Goal: Task Accomplishment & Management: Manage account settings

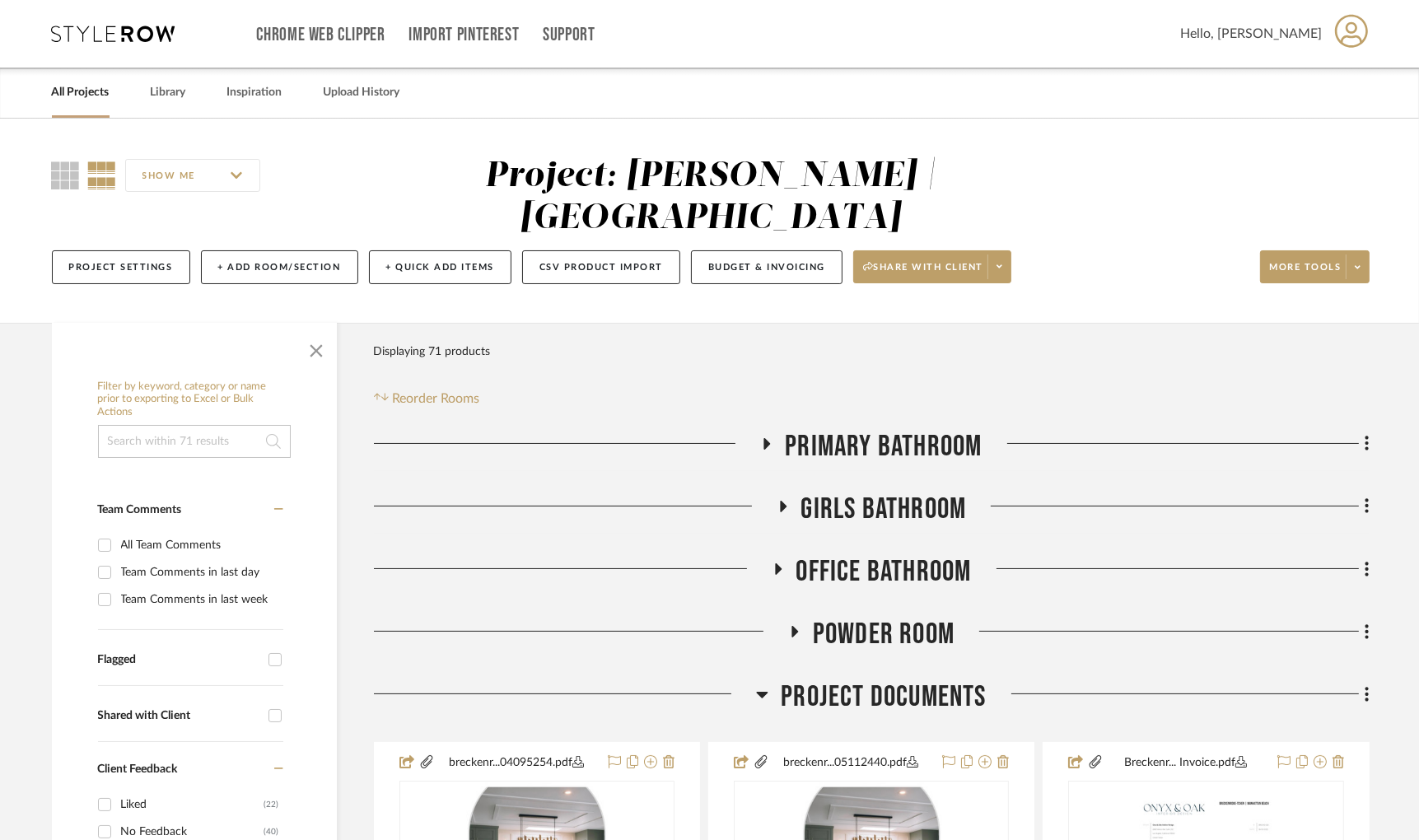
click at [780, 504] on icon at bounding box center [783, 507] width 7 height 12
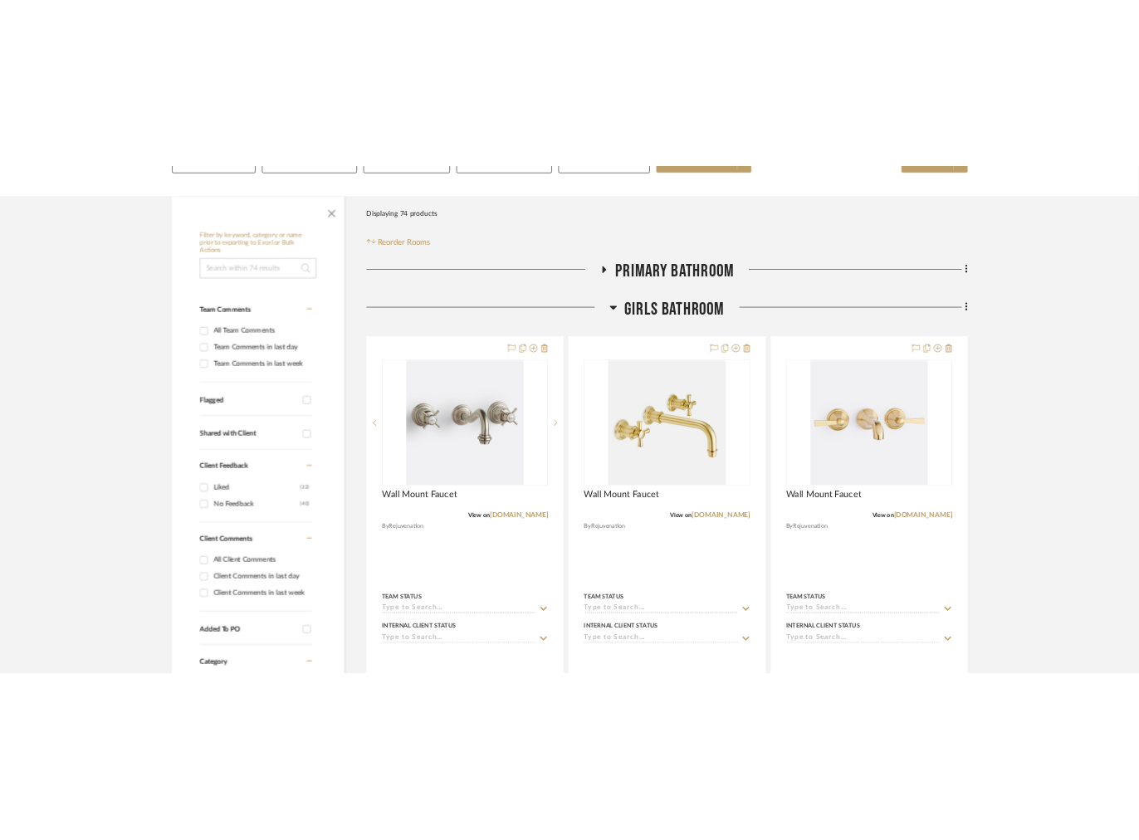
scroll to position [273, 0]
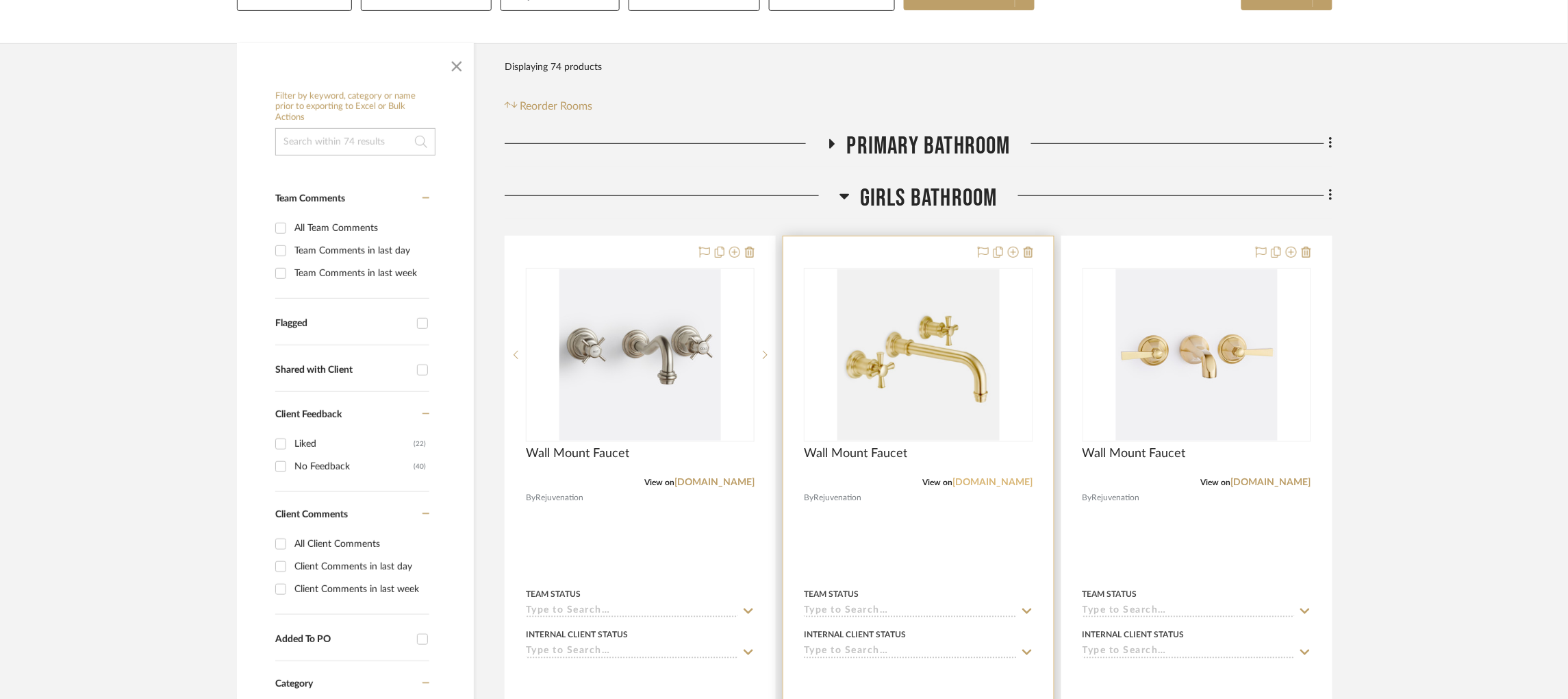
click at [993, 480] on link "[DOMAIN_NAME]" at bounding box center [992, 483] width 80 height 10
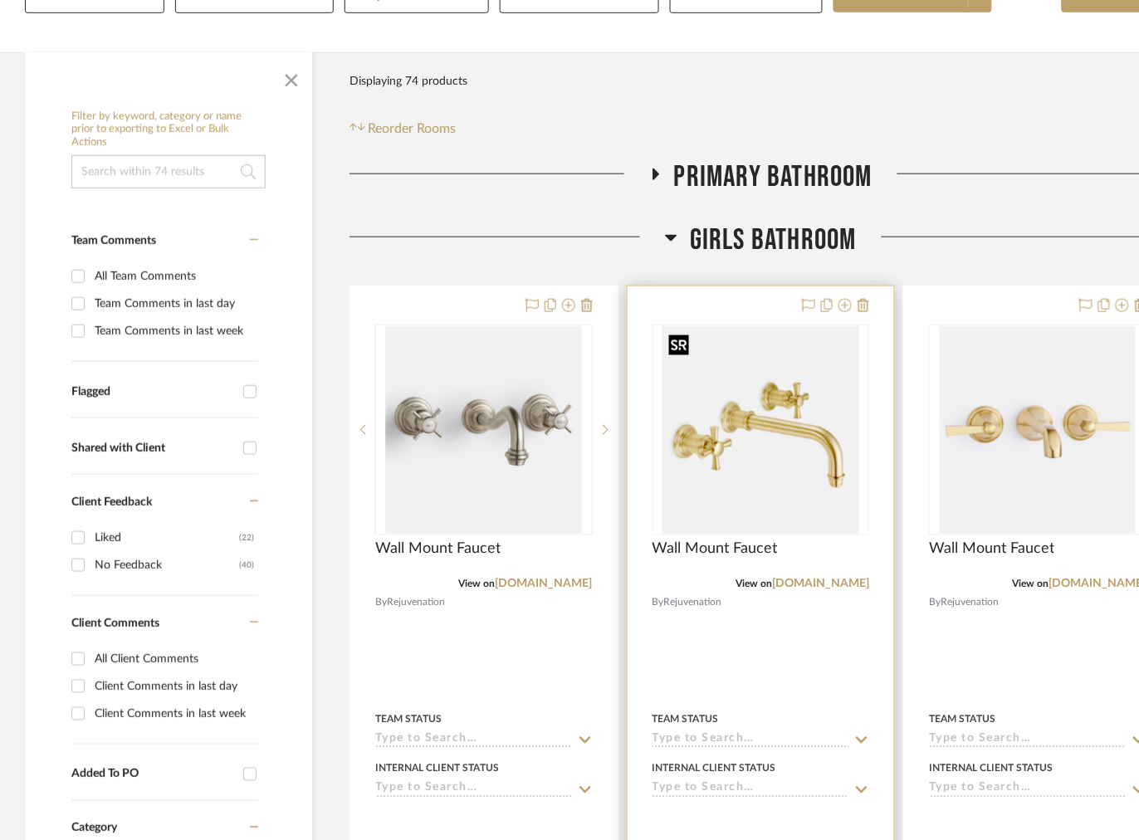
click at [769, 416] on img "0" at bounding box center [760, 430] width 196 height 208
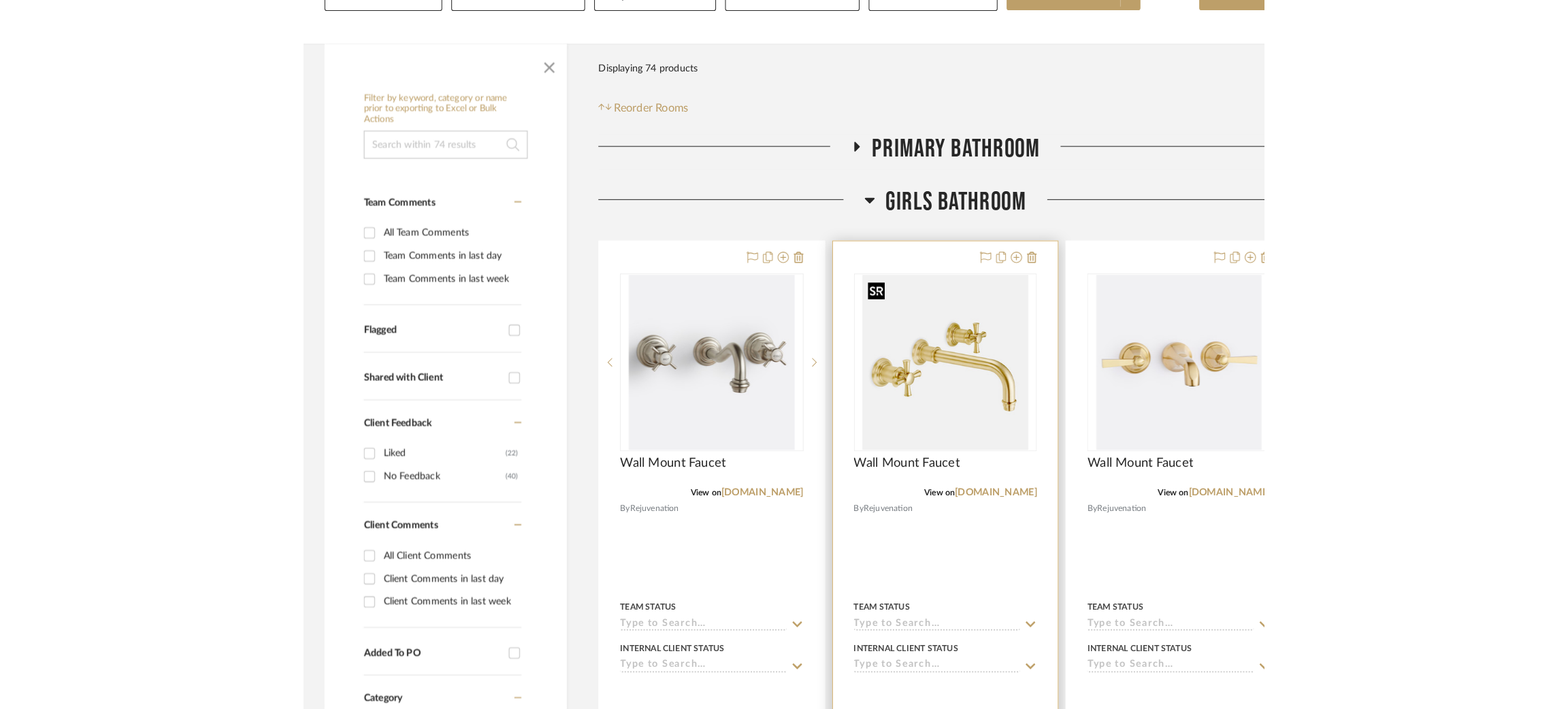
scroll to position [0, 0]
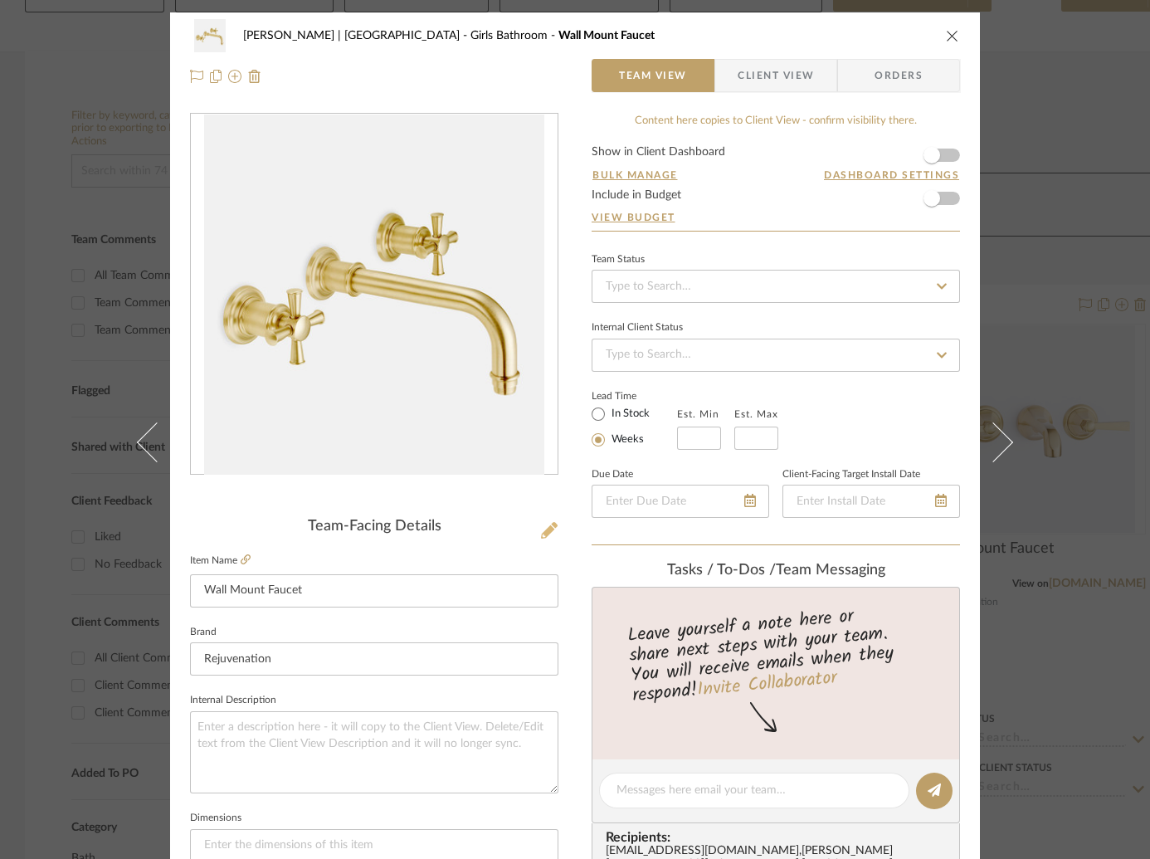
click at [541, 530] on icon at bounding box center [549, 530] width 17 height 17
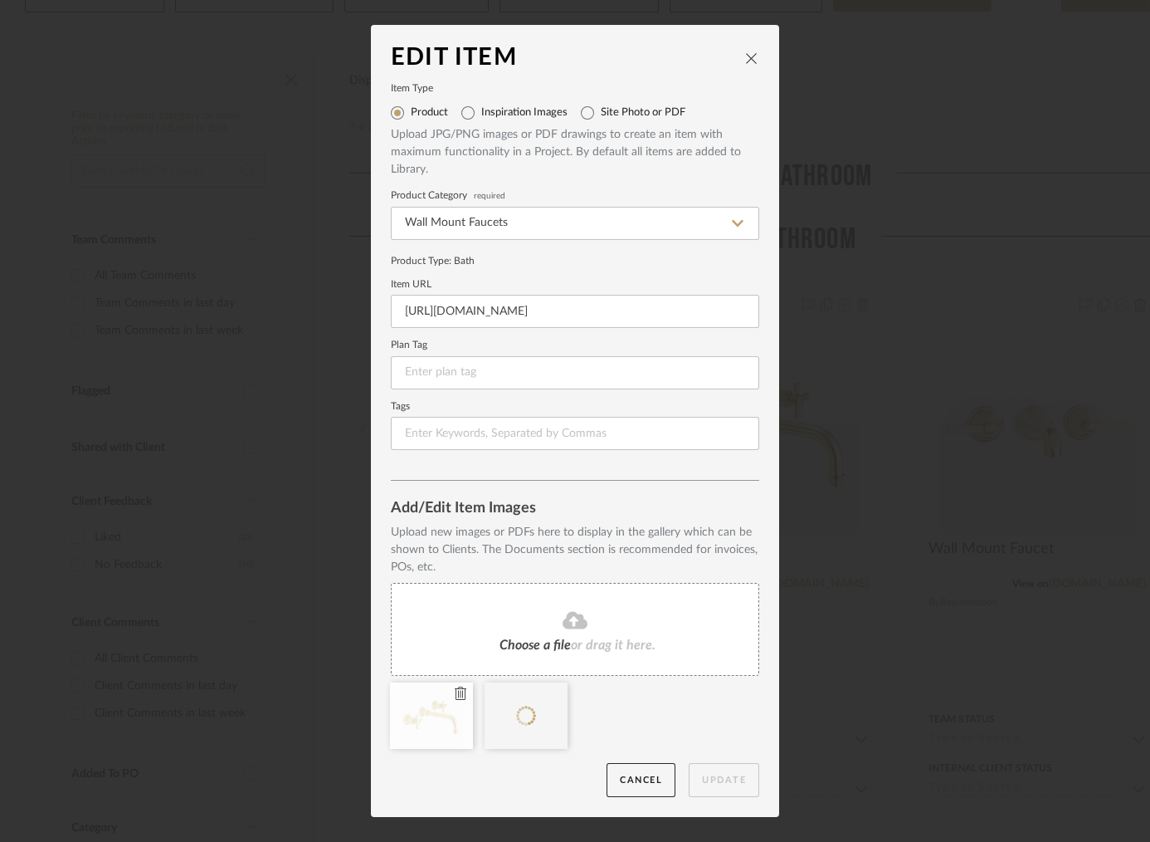
click at [455, 692] on icon at bounding box center [461, 692] width 12 height 13
click at [739, 776] on button "Update" at bounding box center [724, 780] width 71 height 34
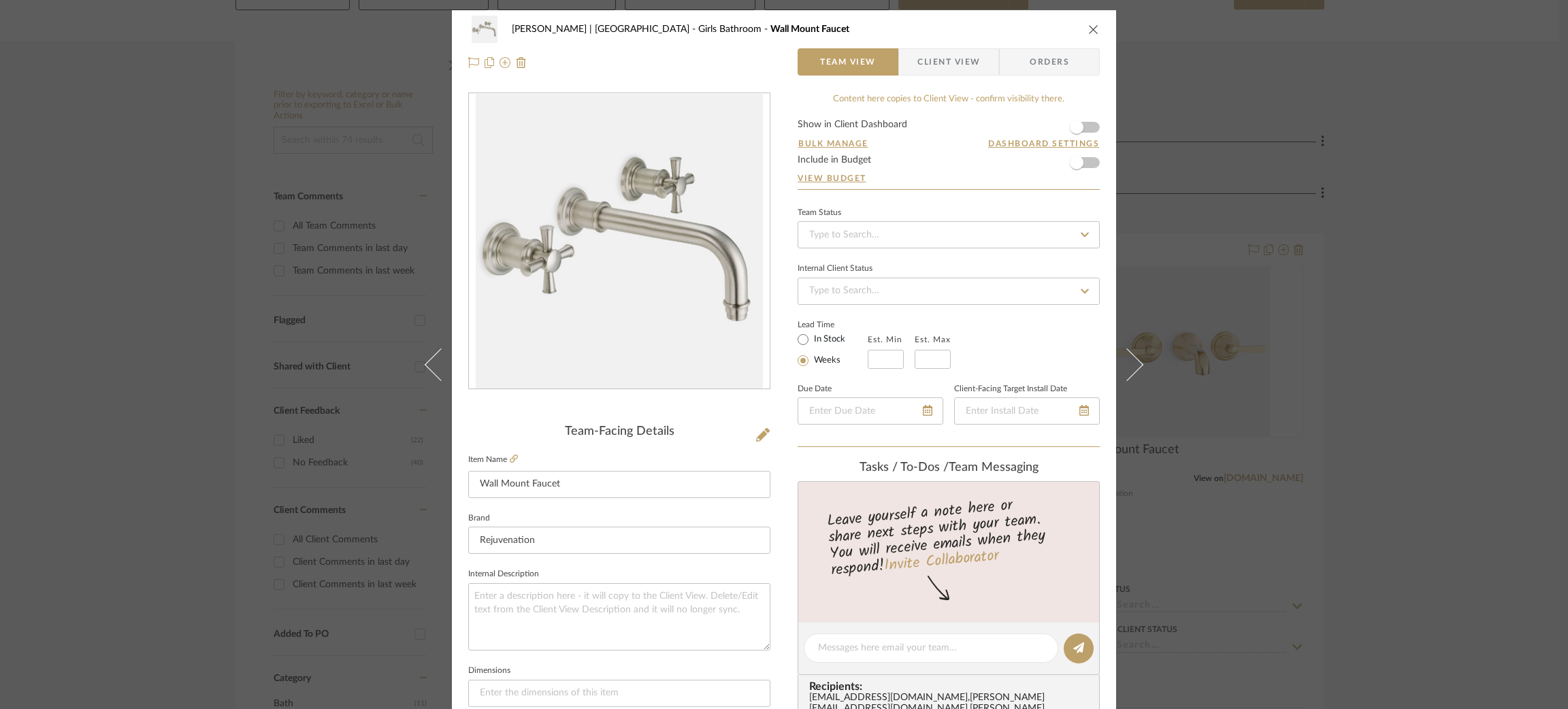
click at [1181, 218] on div "Breckenridge-Tchen | Manhattan Beach Girls Bathroom Wall Mount Faucet Team View…" at bounding box center [784, 354] width 1568 height 709
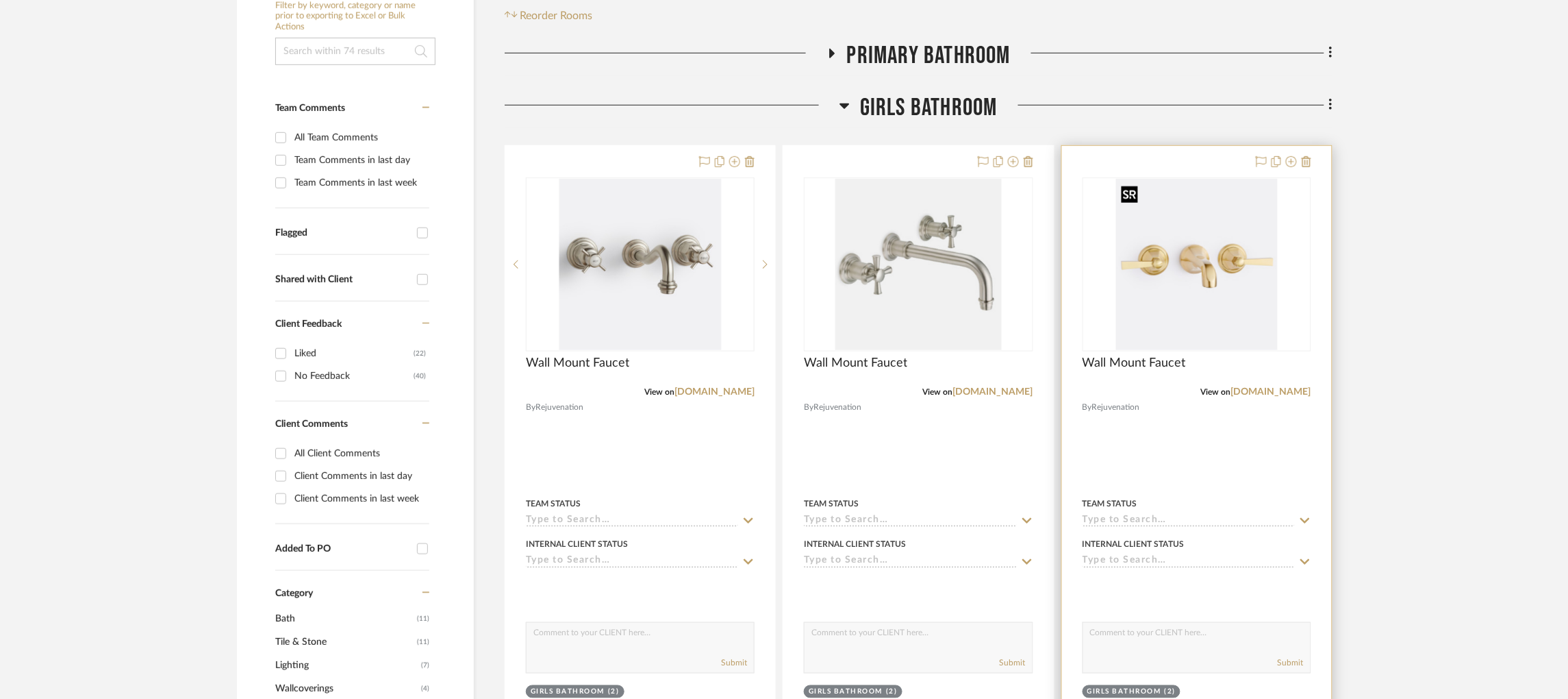
scroll to position [328, 0]
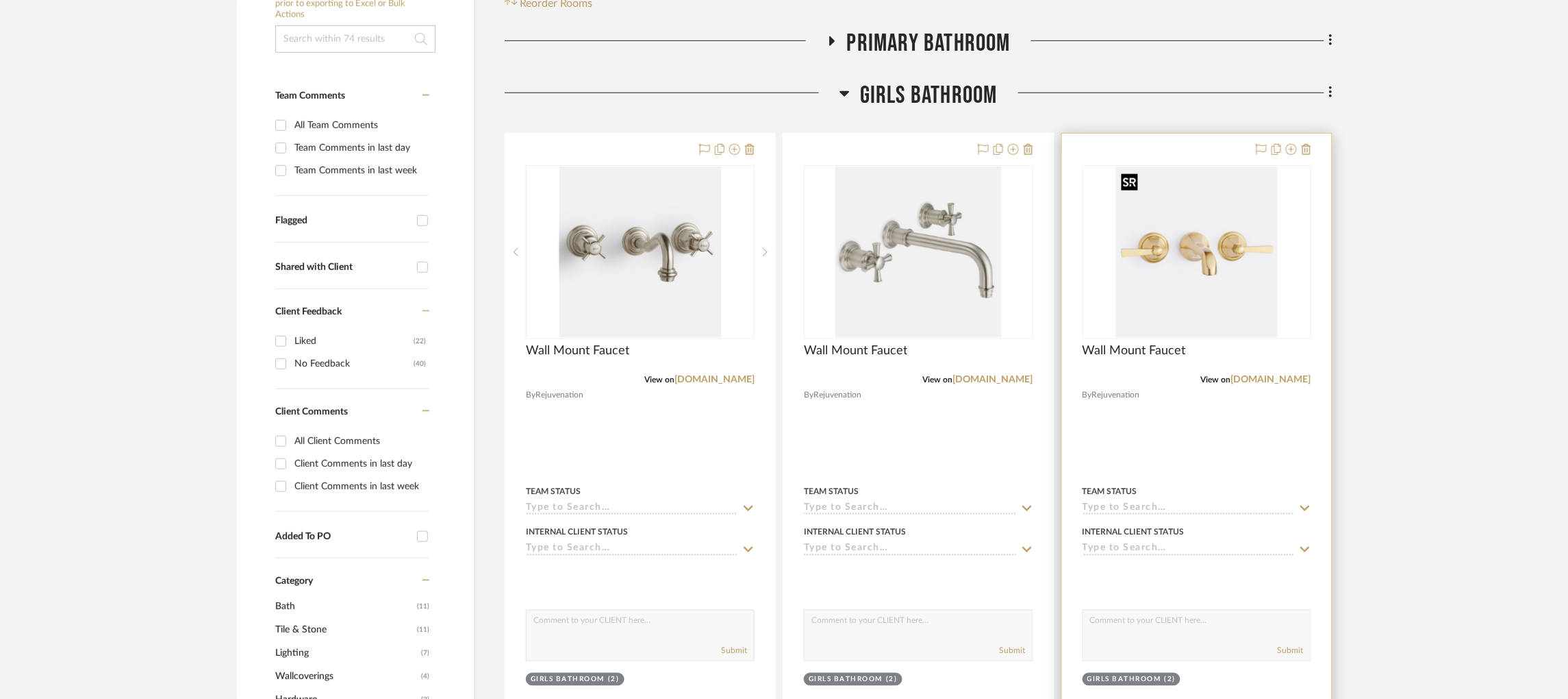
click at [1188, 270] on img "0" at bounding box center [1197, 253] width 162 height 172
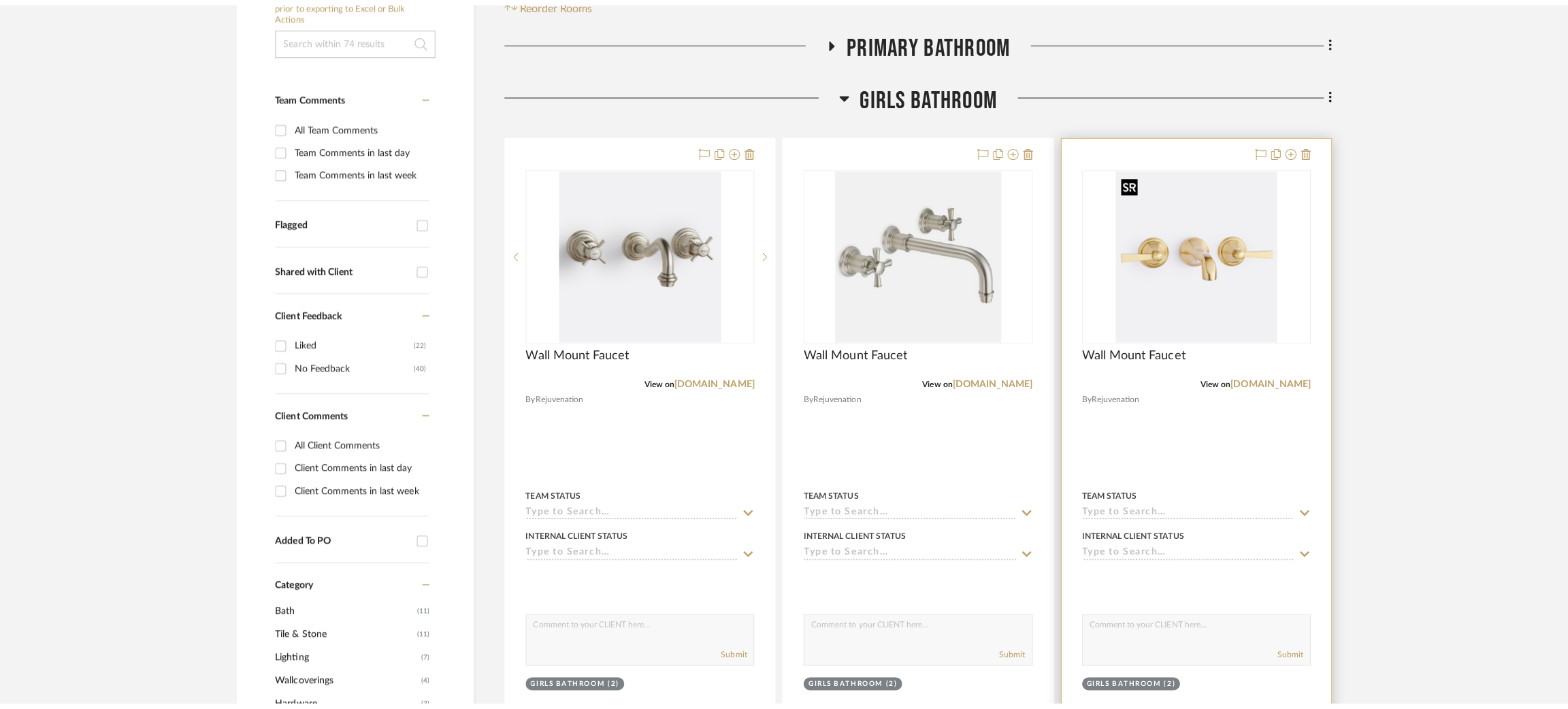
scroll to position [0, 0]
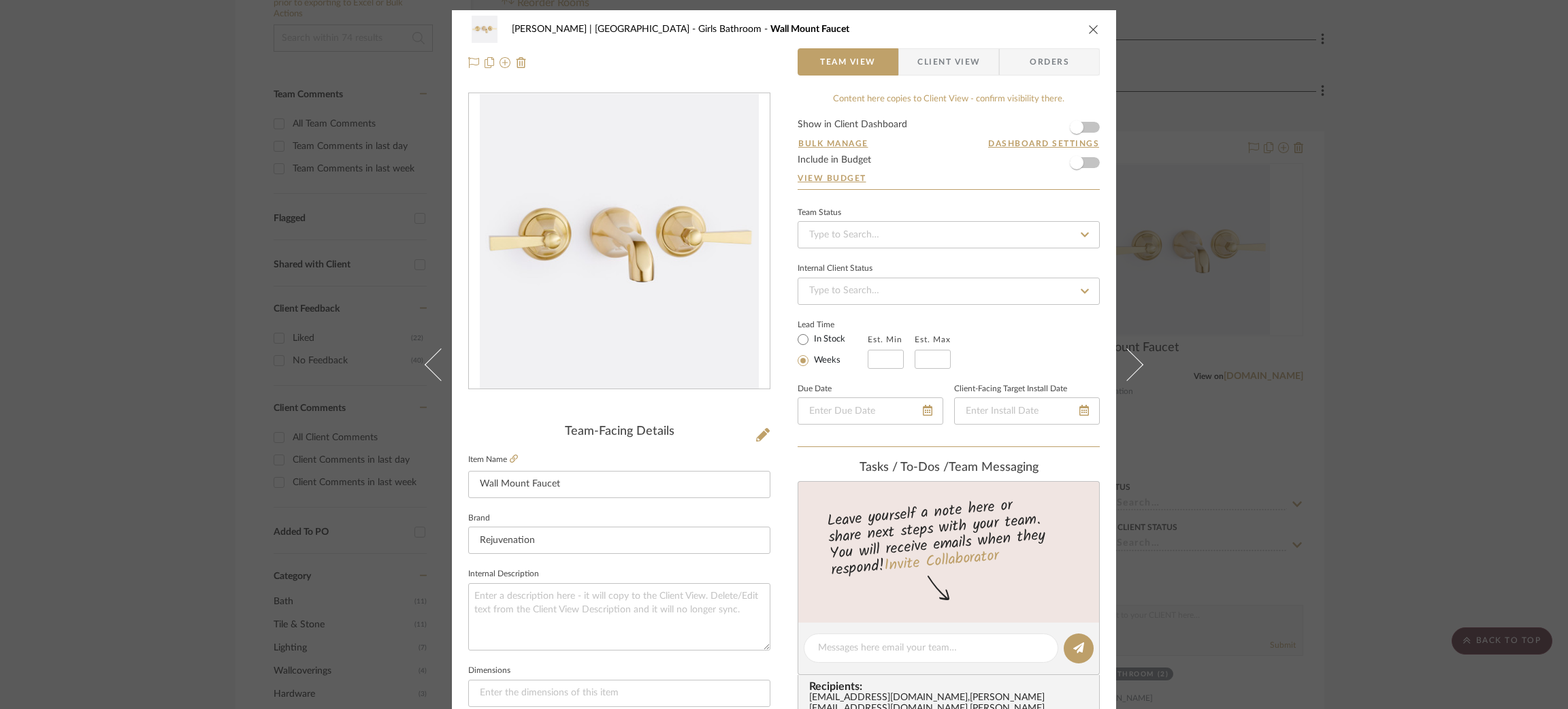
click at [1181, 316] on div "Breckenridge-Tchen | Manhattan Beach Girls Bathroom Wall Mount Faucet Team View…" at bounding box center [784, 354] width 1568 height 709
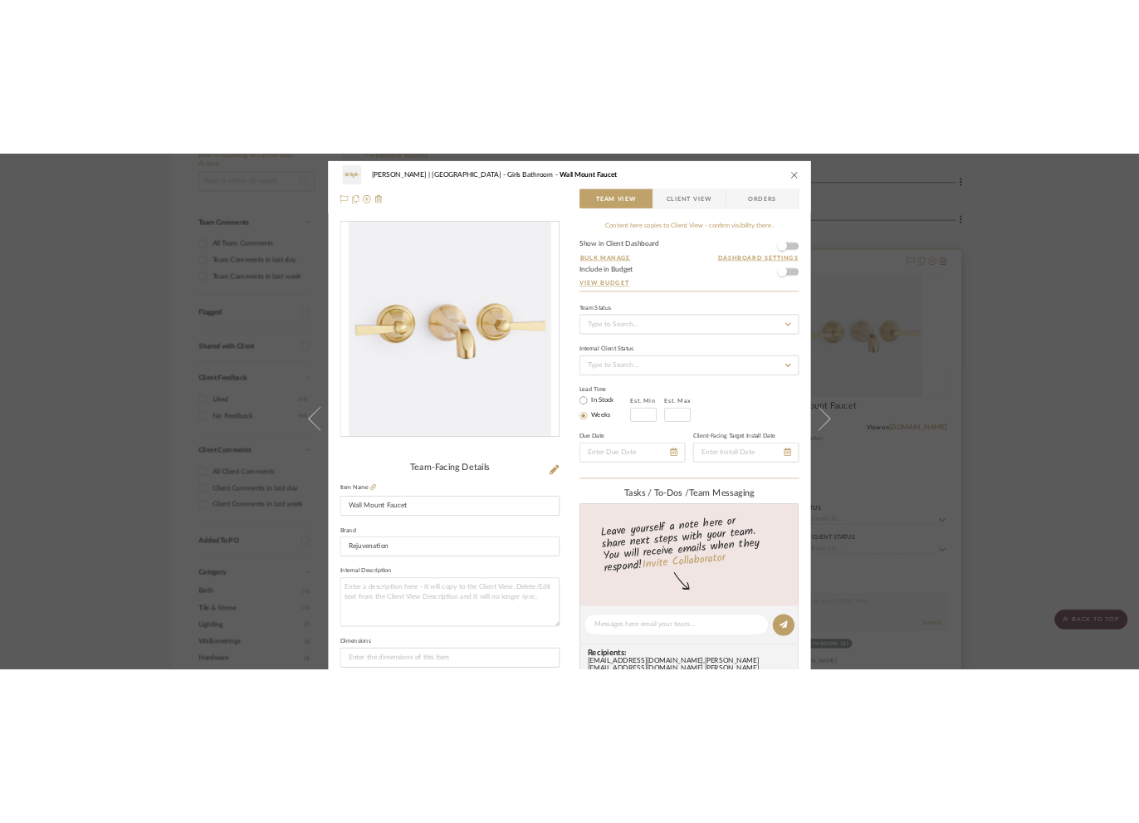
scroll to position [398, 0]
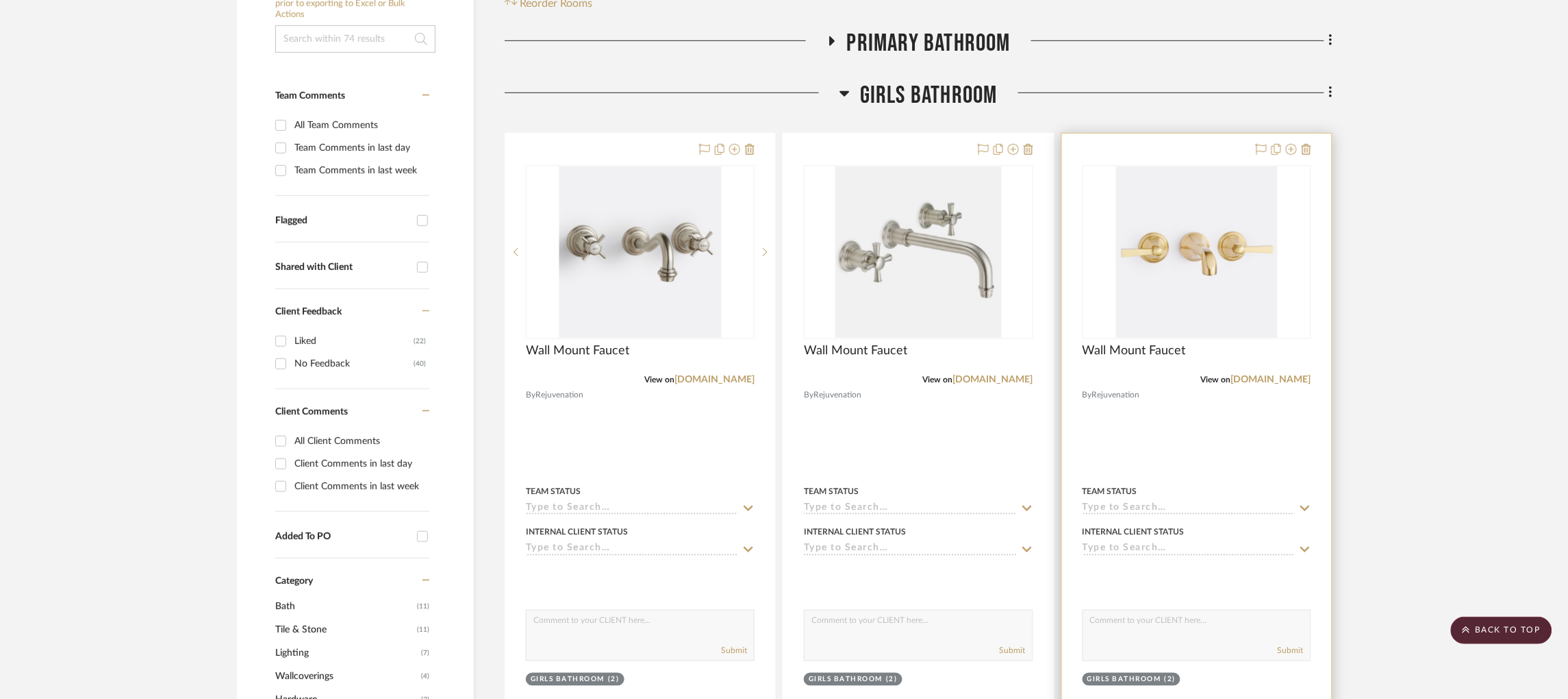
click at [1188, 385] on div "View on rejuvenation.com" at bounding box center [1196, 379] width 228 height 12
click at [1188, 377] on link "[DOMAIN_NAME]" at bounding box center [1270, 380] width 80 height 10
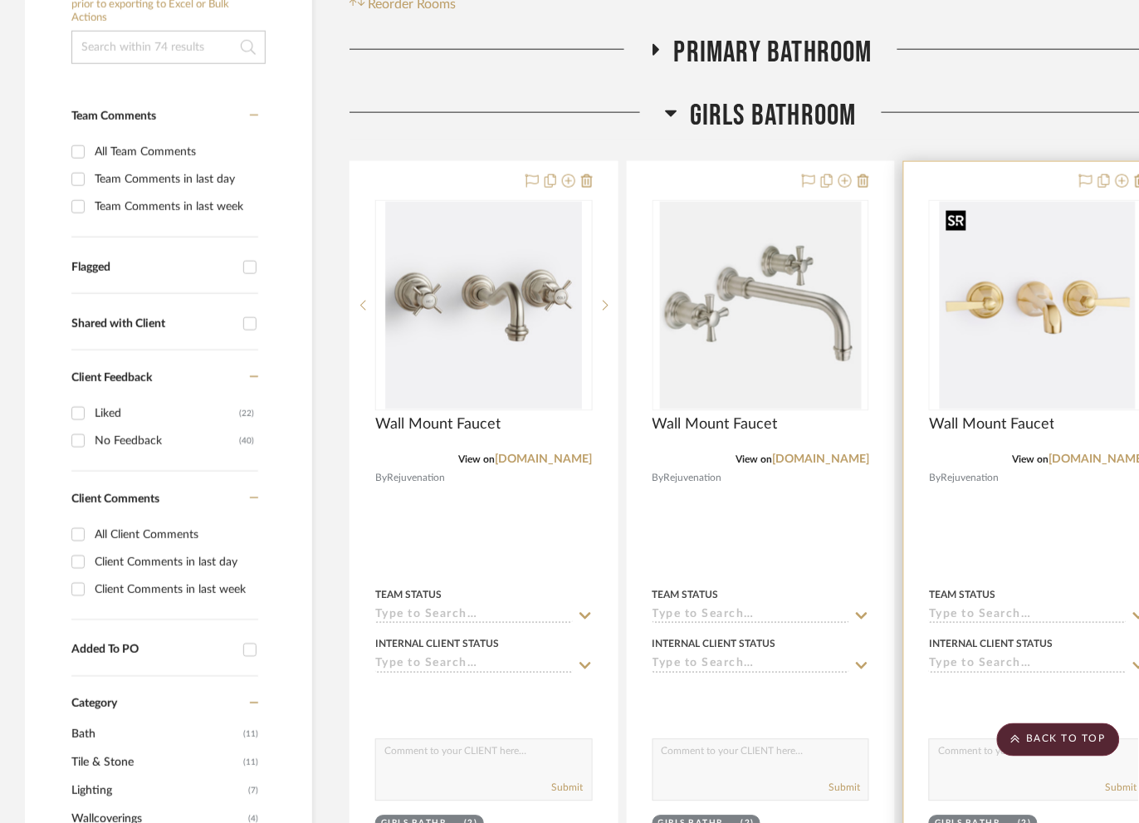
click at [1005, 353] on img "0" at bounding box center [1038, 306] width 196 height 208
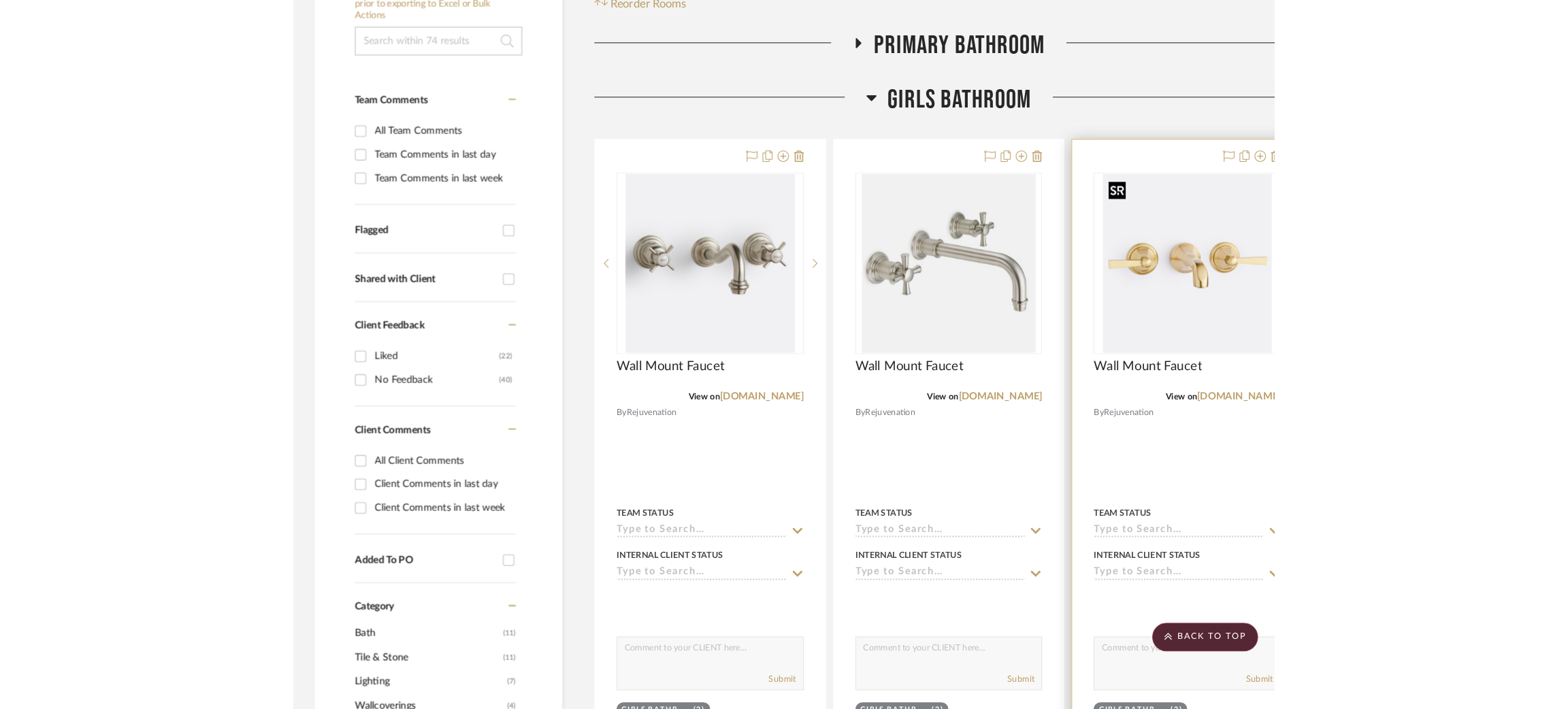
scroll to position [0, 0]
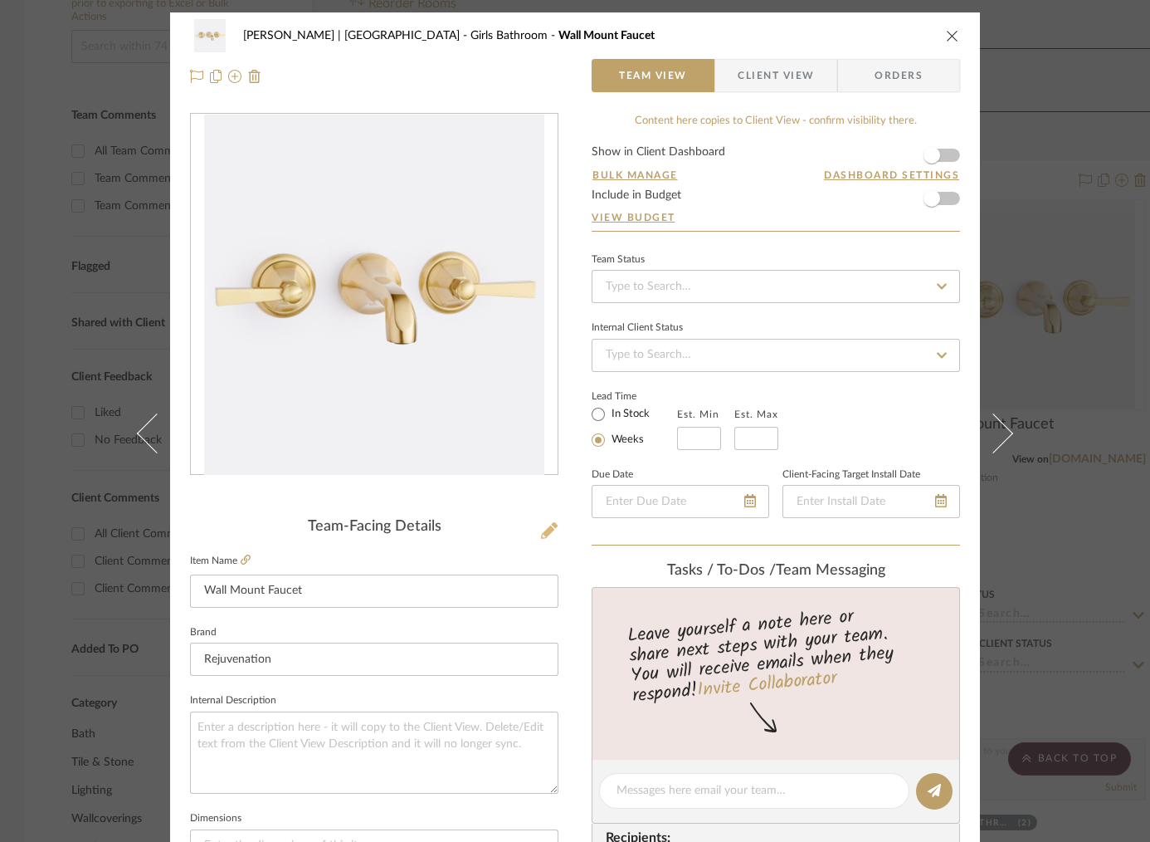
click at [549, 528] on icon at bounding box center [549, 530] width 17 height 17
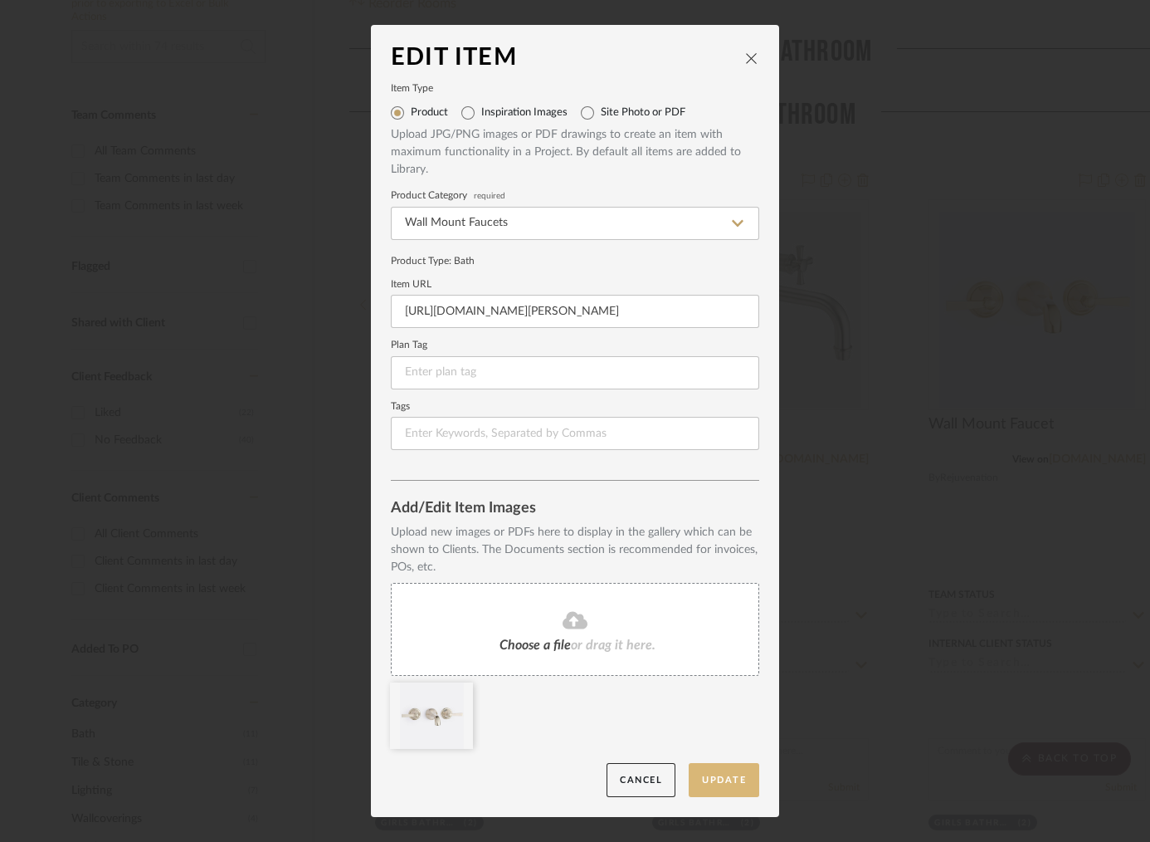
click at [713, 771] on button "Update" at bounding box center [724, 780] width 71 height 34
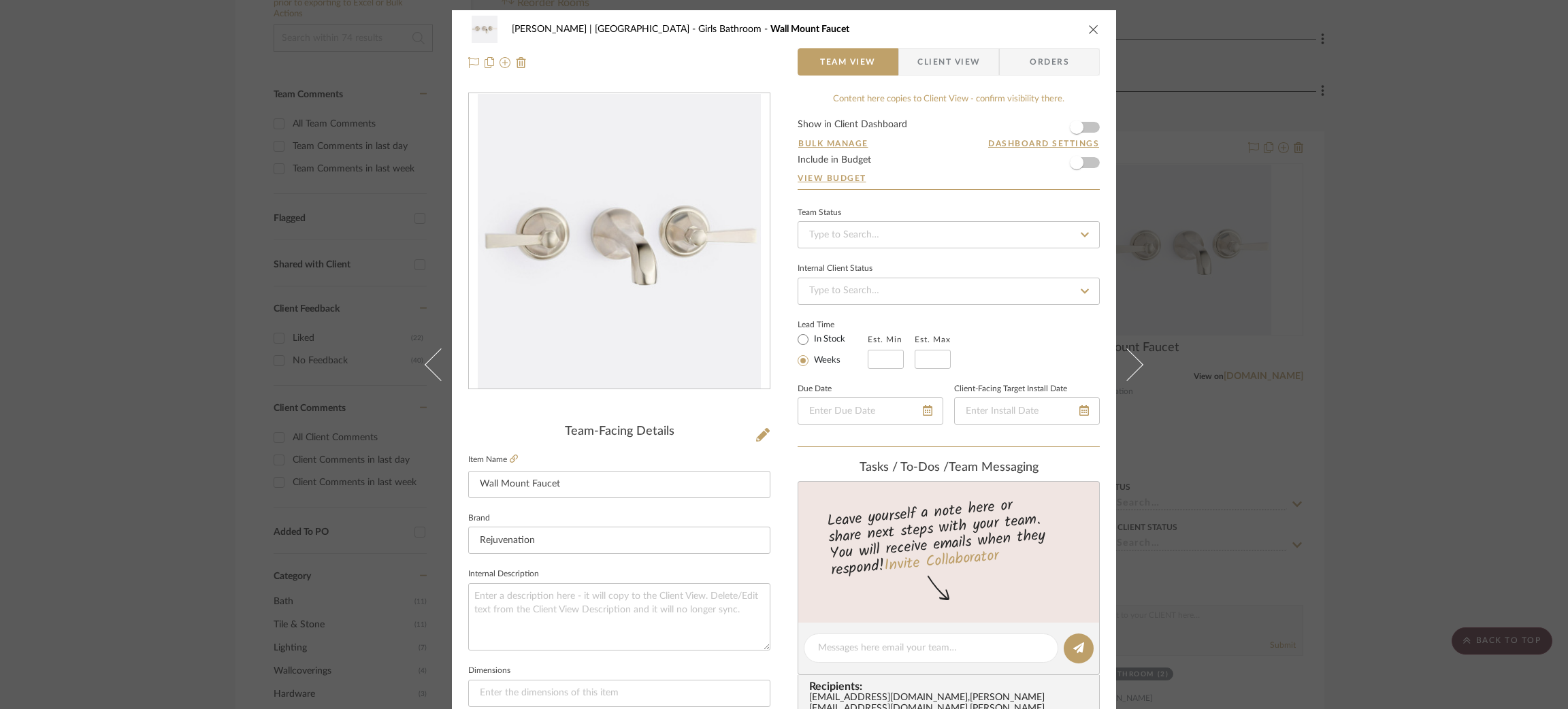
click at [1181, 170] on div "Breckenridge-Tchen | Manhattan Beach Girls Bathroom Wall Mount Faucet Team View…" at bounding box center [784, 354] width 1568 height 709
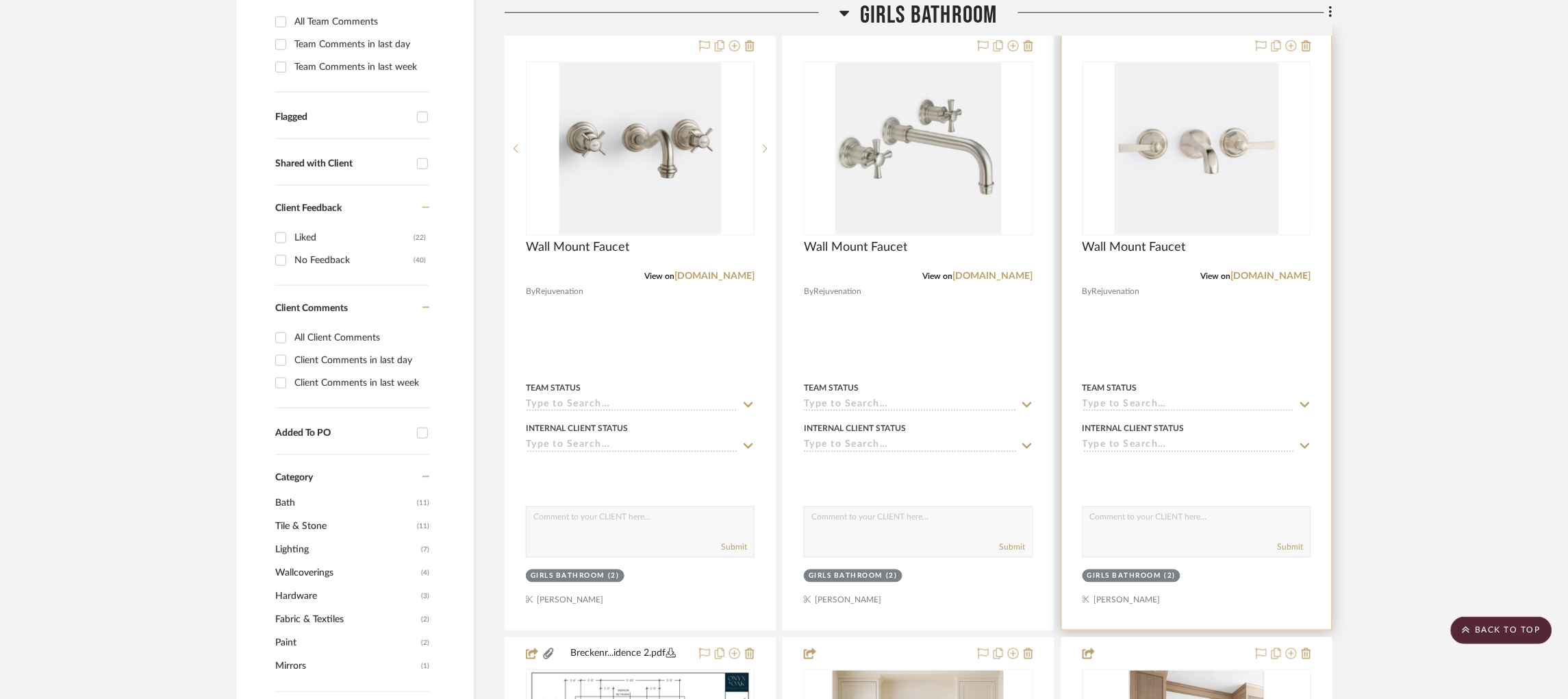
scroll to position [328, 0]
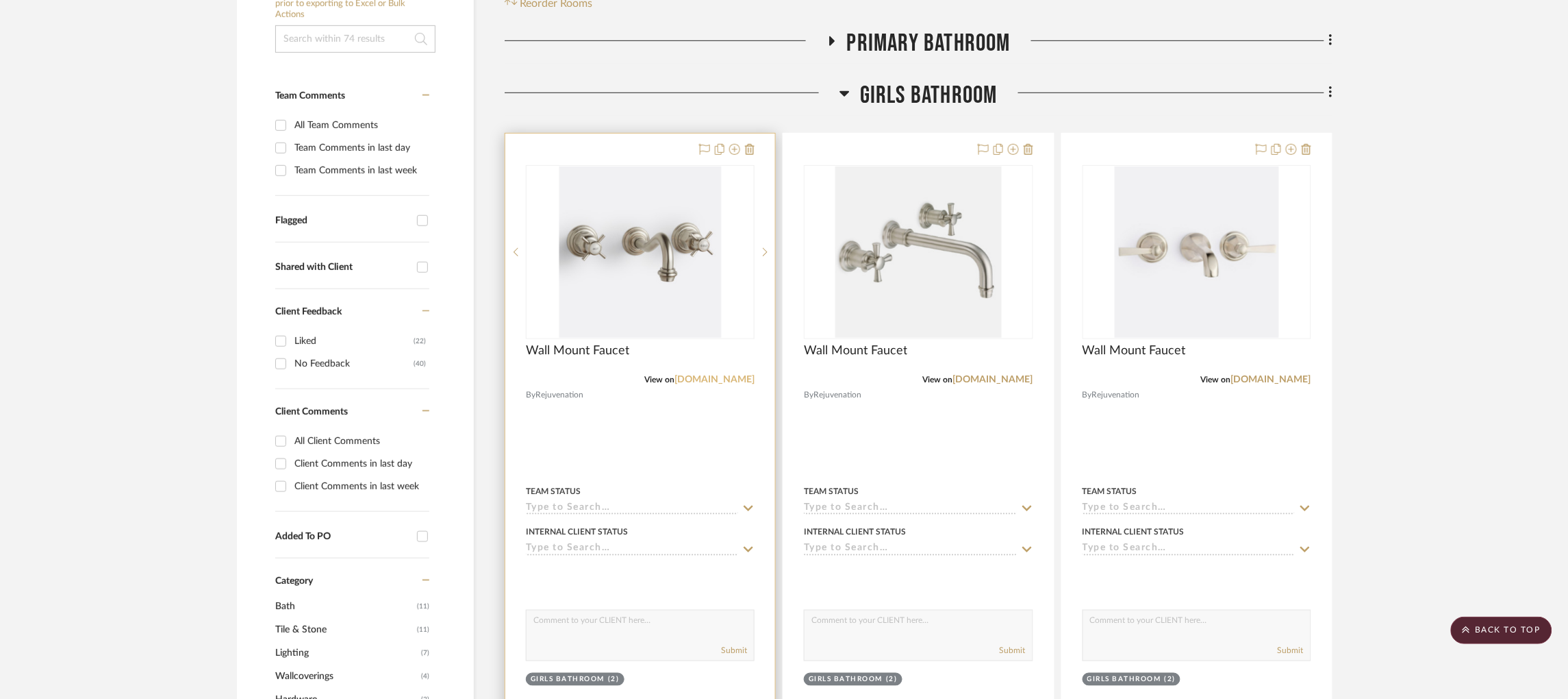
click at [709, 376] on link "[DOMAIN_NAME]" at bounding box center [714, 380] width 80 height 10
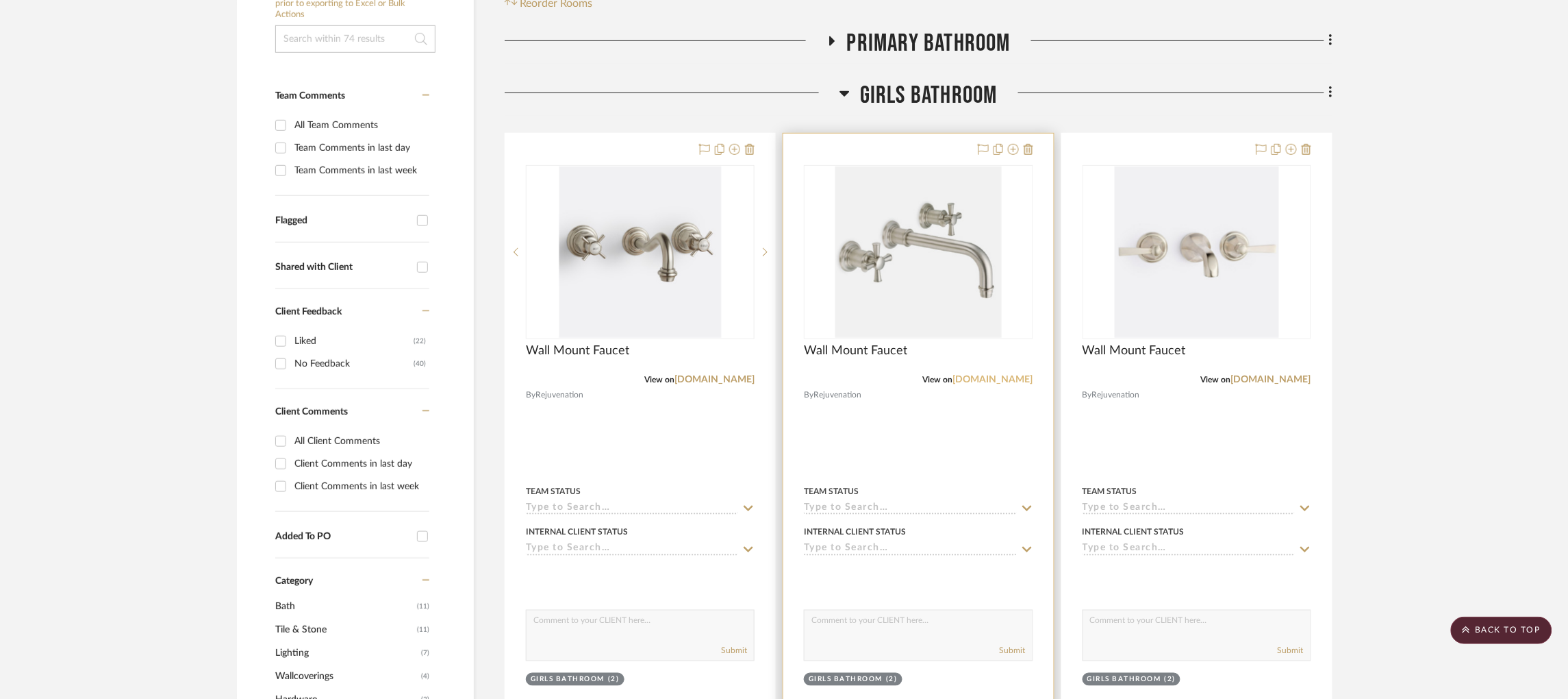
click at [981, 377] on link "[DOMAIN_NAME]" at bounding box center [992, 380] width 80 height 10
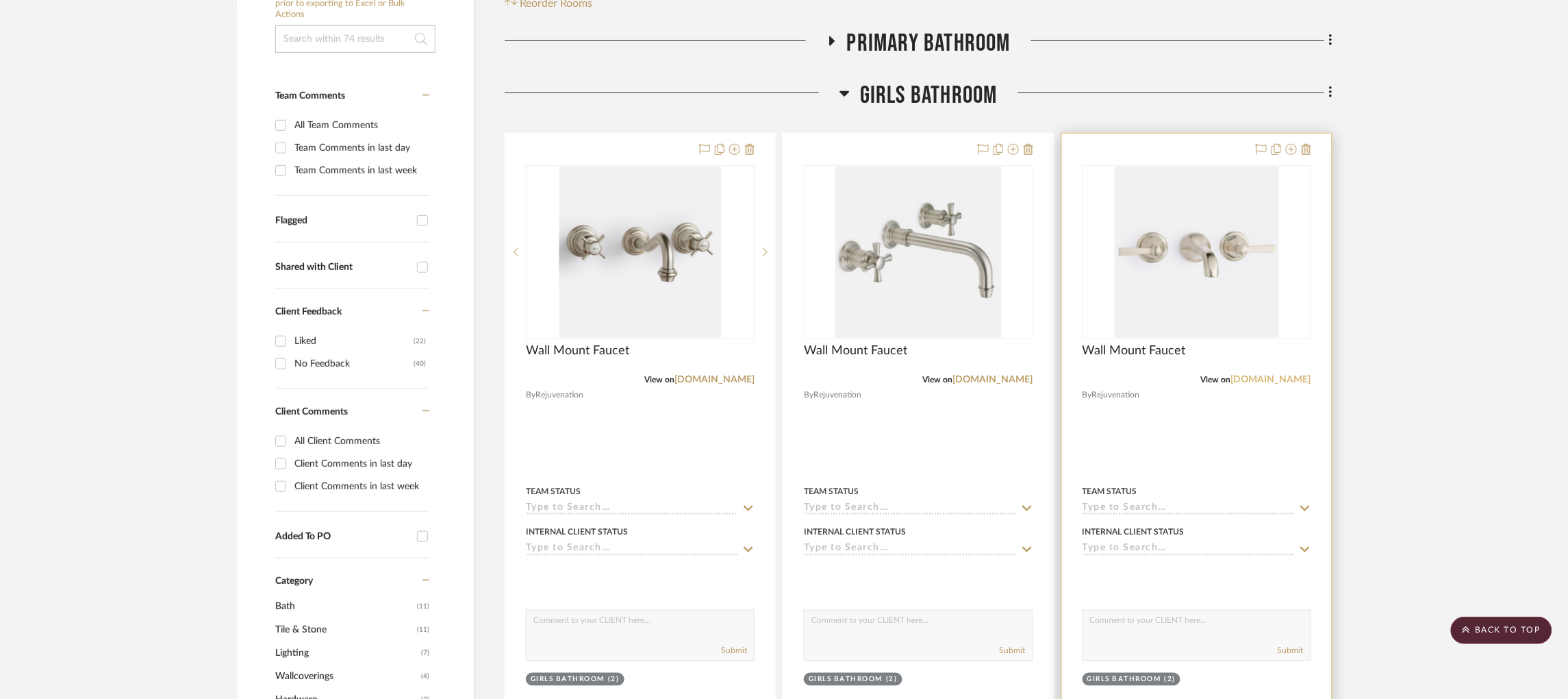
click at [1188, 377] on link "[DOMAIN_NAME]" at bounding box center [1270, 380] width 80 height 10
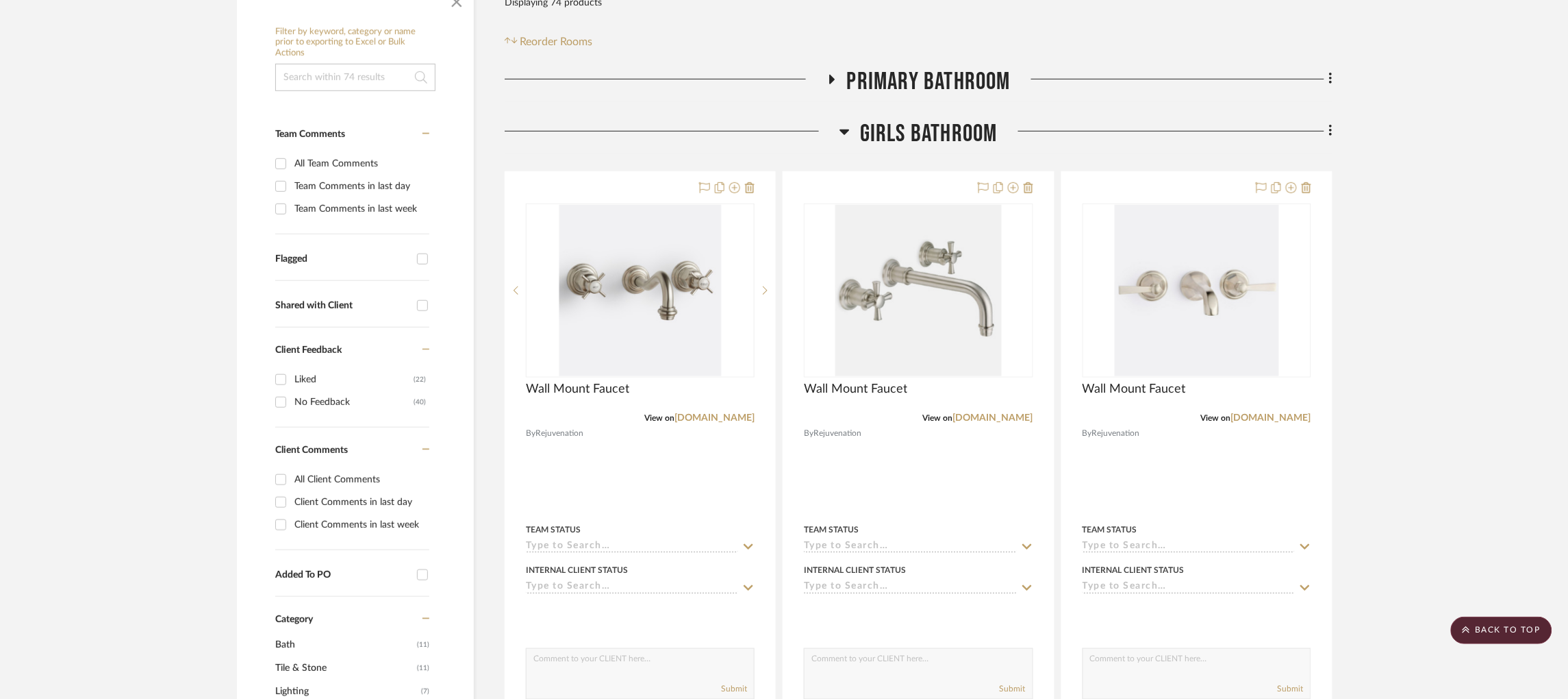
scroll to position [280, 0]
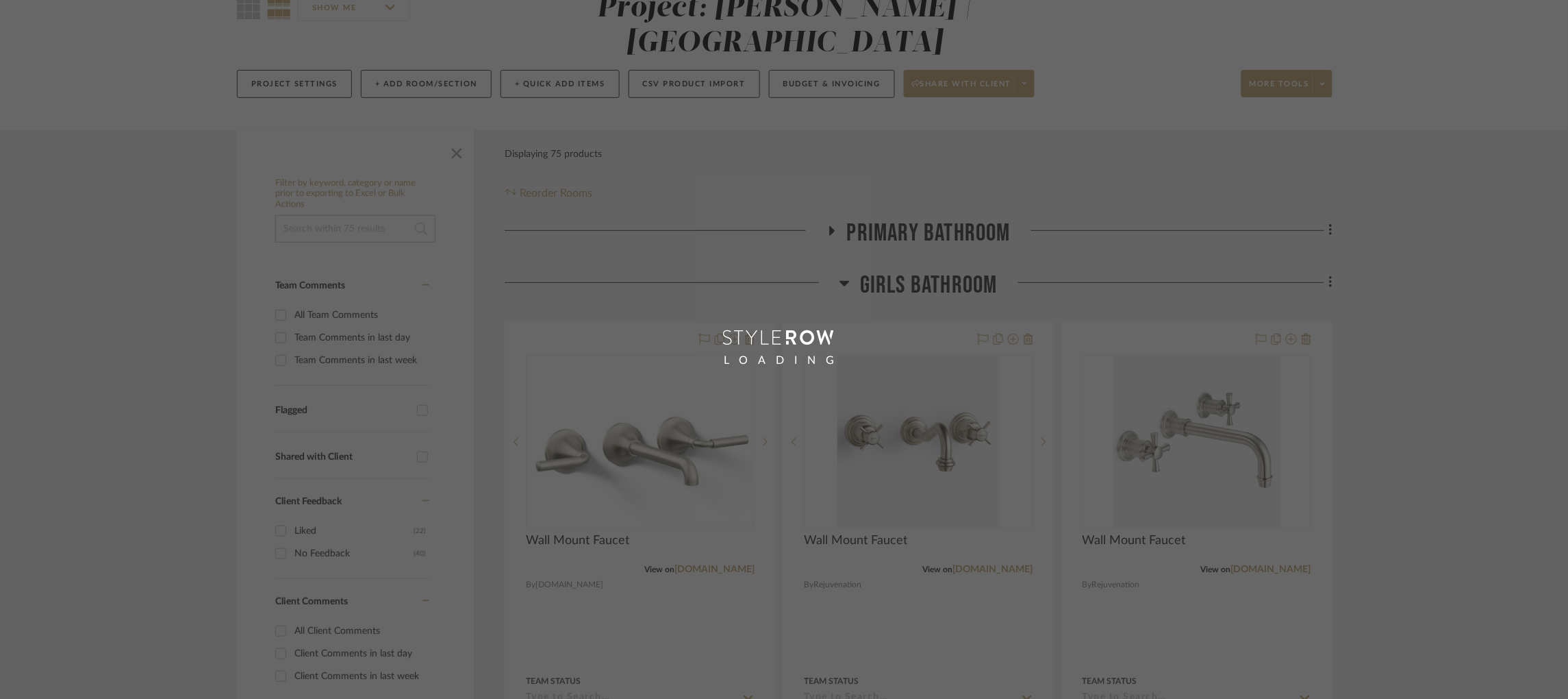
scroll to position [139, 0]
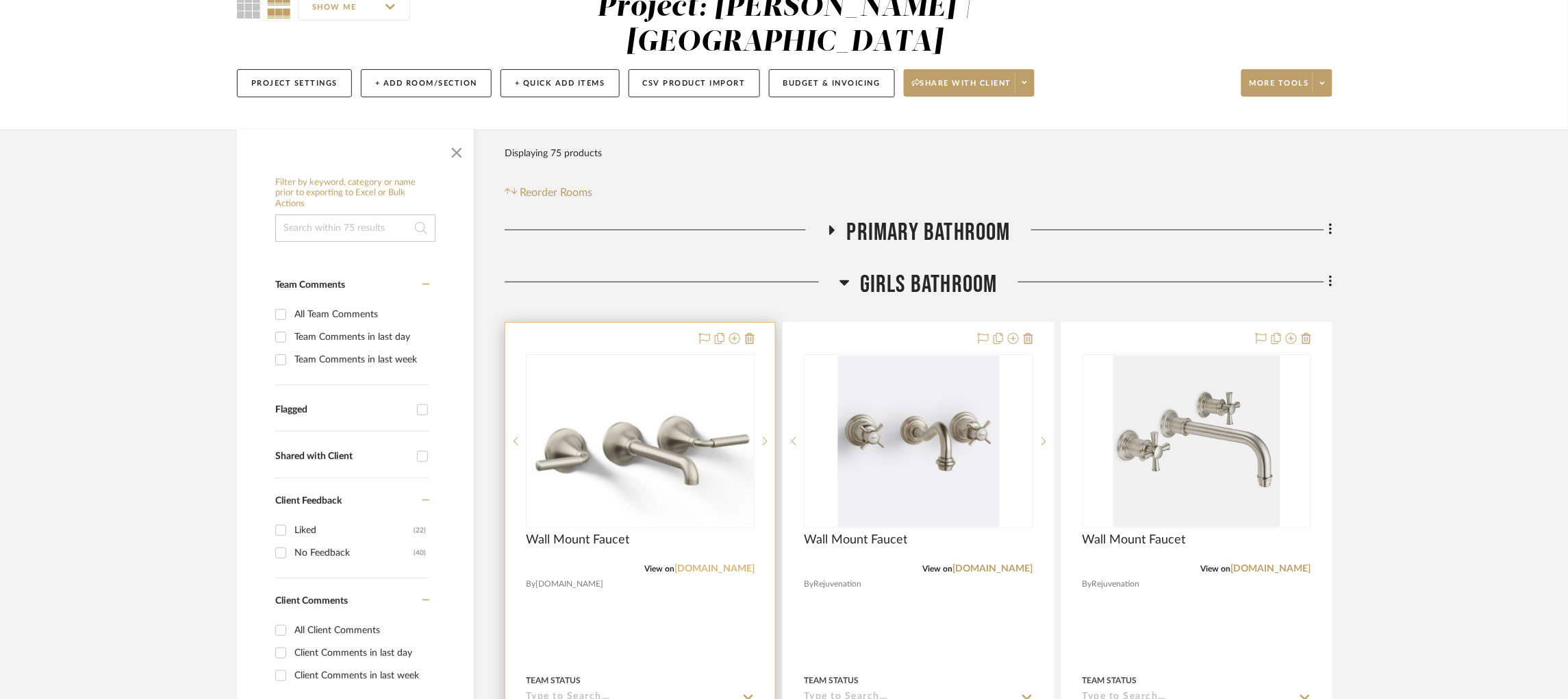
click at [721, 566] on link "fergusonhome.com" at bounding box center [714, 569] width 80 height 10
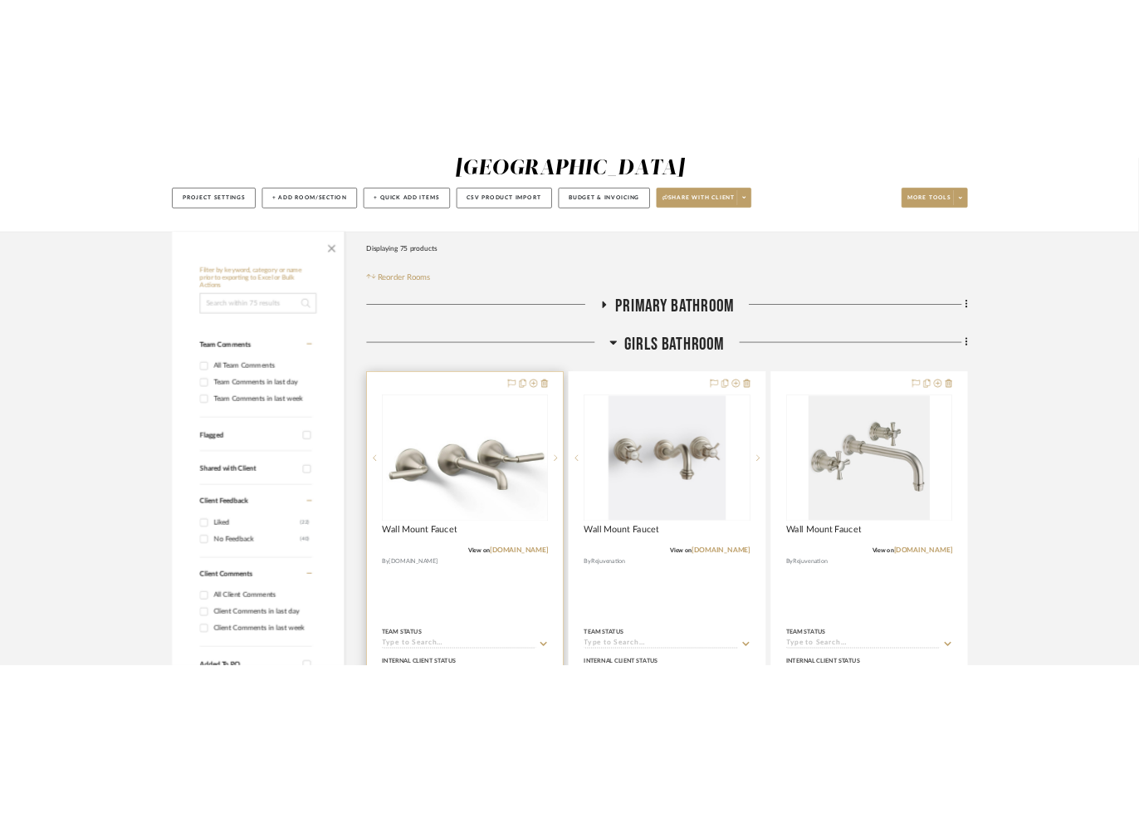
scroll to position [293, 0]
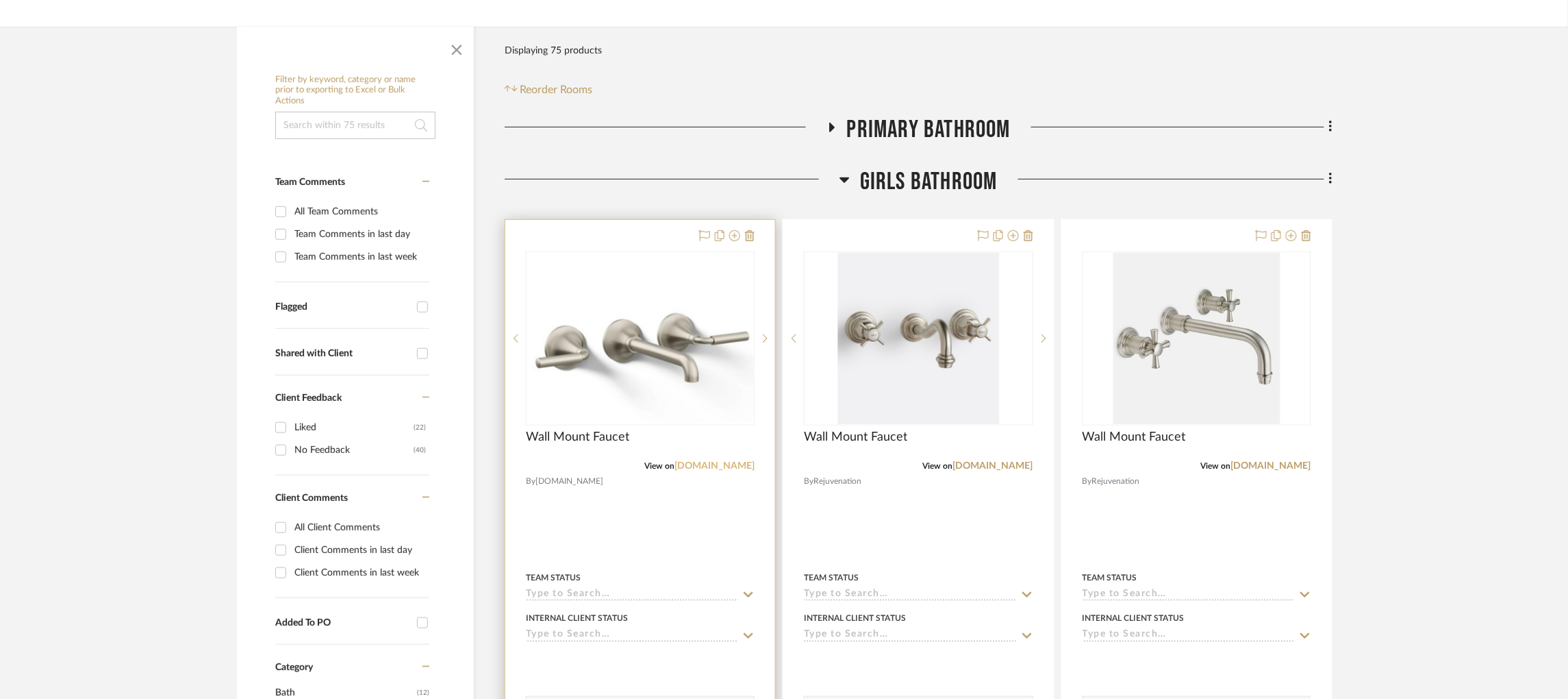
click at [702, 465] on link "[DOMAIN_NAME]" at bounding box center [714, 466] width 80 height 10
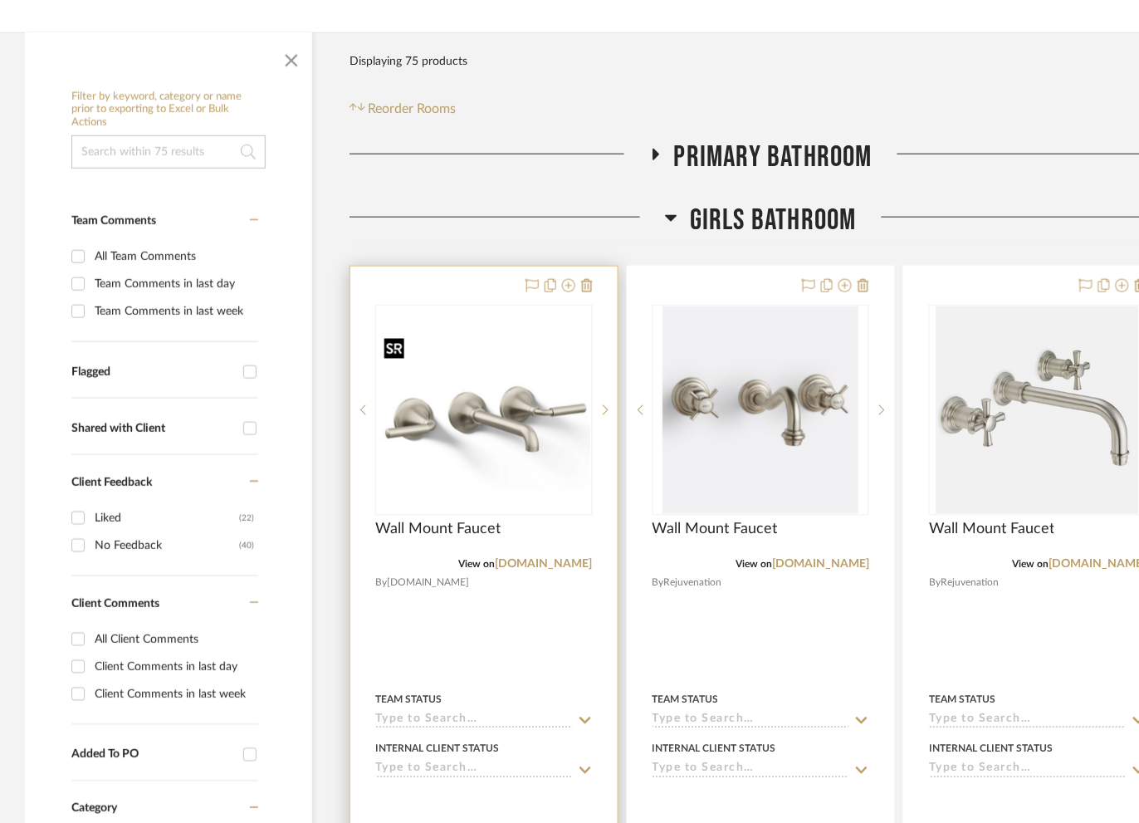
click at [530, 398] on img "0" at bounding box center [484, 410] width 214 height 161
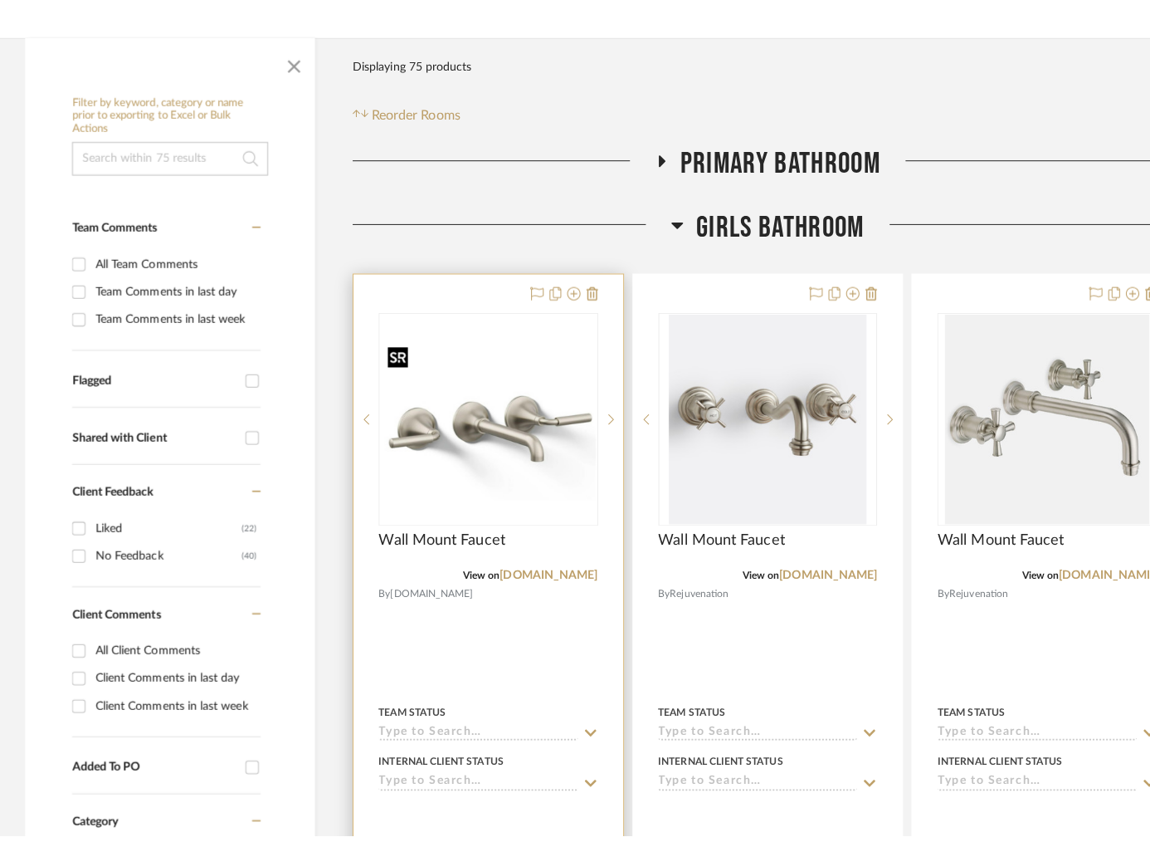
scroll to position [0, 0]
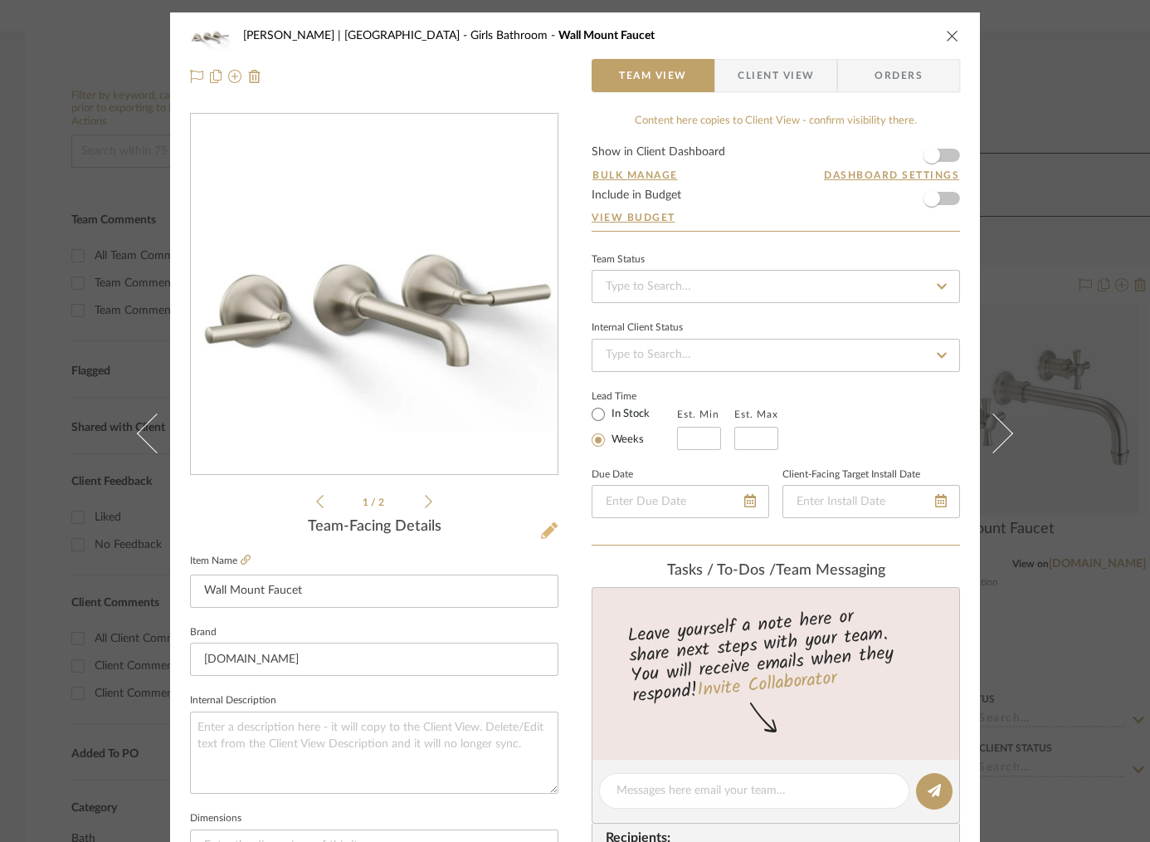
click at [545, 526] on icon at bounding box center [549, 530] width 17 height 17
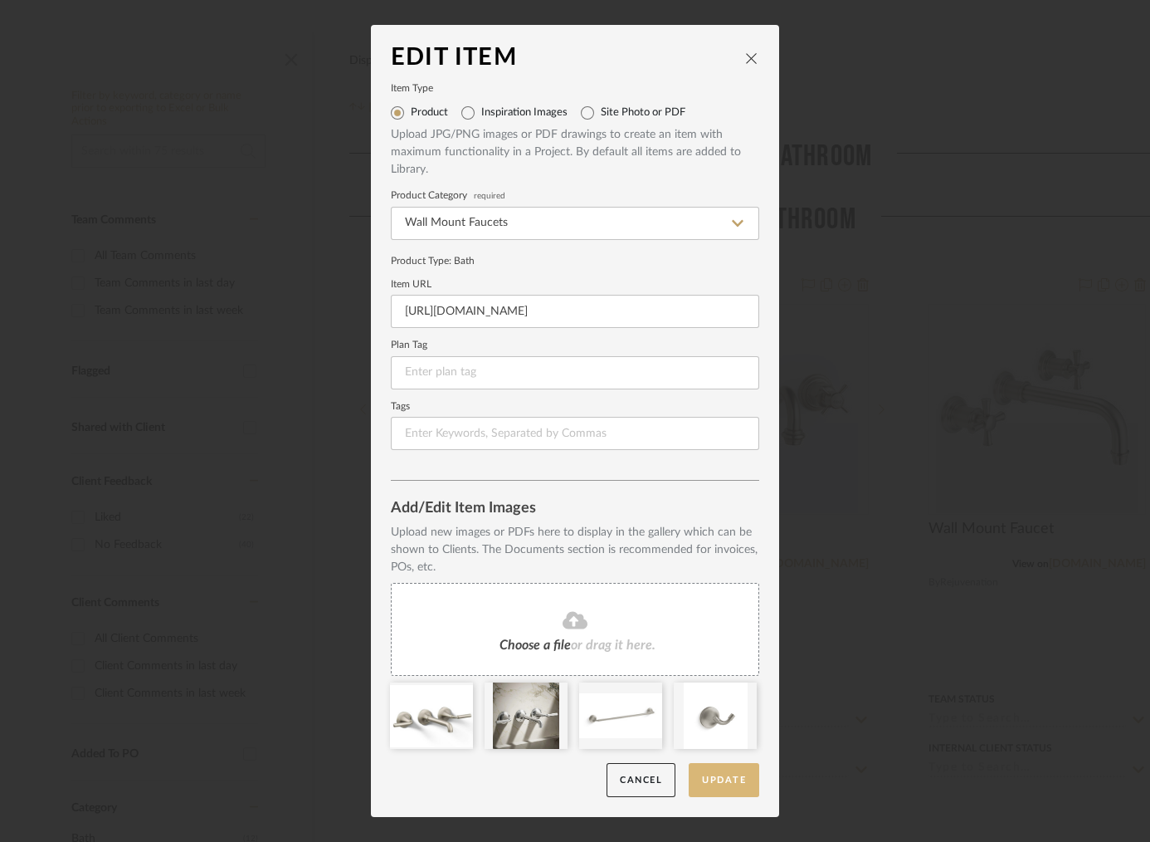
click at [720, 779] on button "Update" at bounding box center [724, 780] width 71 height 34
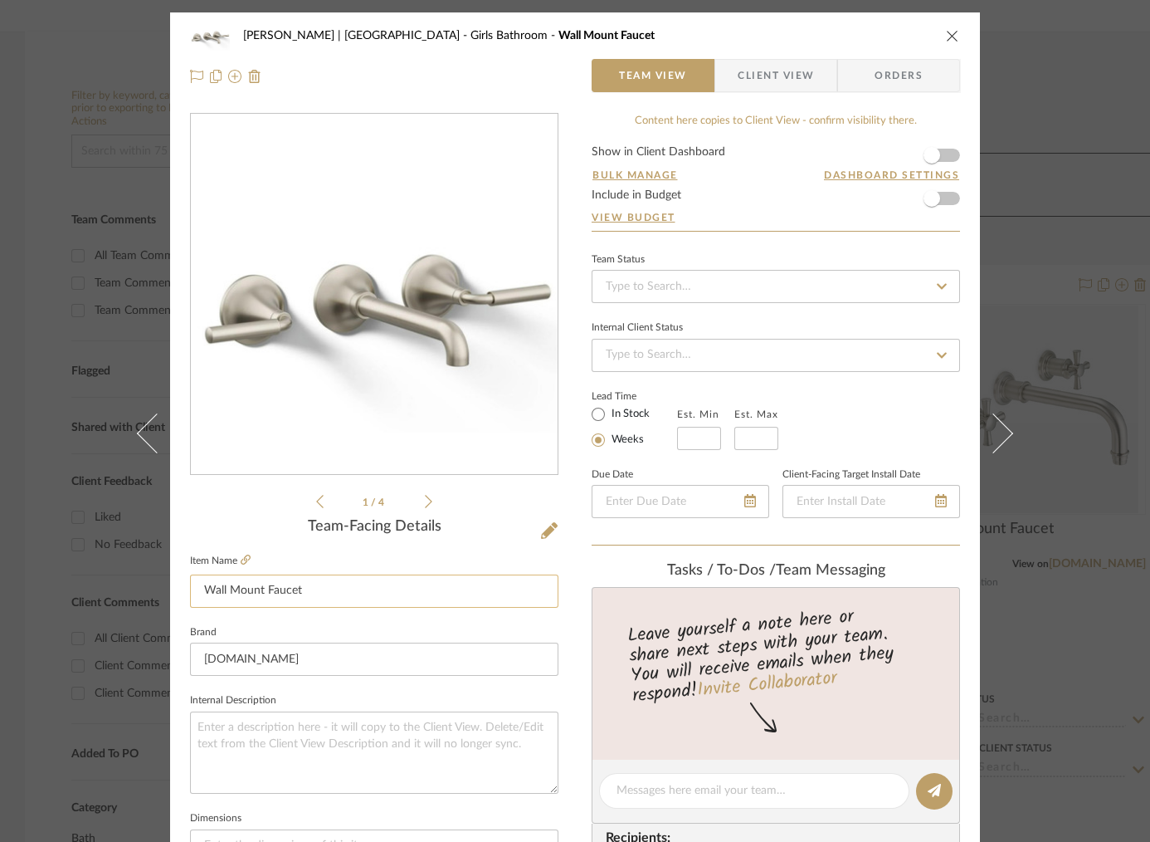
click at [316, 593] on input "Wall Mount Faucet" at bounding box center [374, 590] width 369 height 33
drag, startPoint x: 316, startPoint y: 593, endPoint x: 185, endPoint y: 580, distance: 131.7
click at [190, 580] on input "Wall Mount Faucet" at bounding box center [374, 590] width 369 height 33
type input "Alternate to Castia"
click at [320, 732] on textarea at bounding box center [374, 752] width 369 height 82
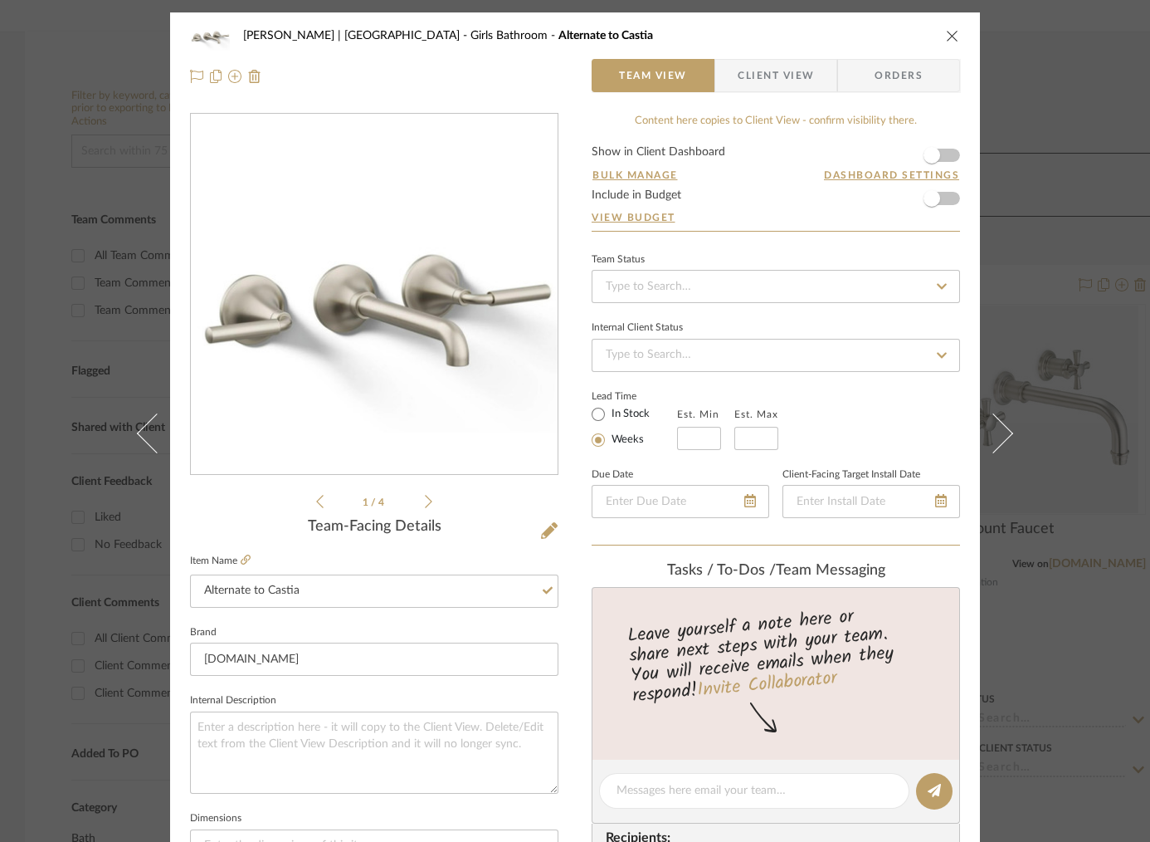
click at [1096, 264] on div "Breckenridge-Tchen | Manhattan Beach Girls Bathroom Alternate to Castia Team Vi…" at bounding box center [575, 421] width 1150 height 842
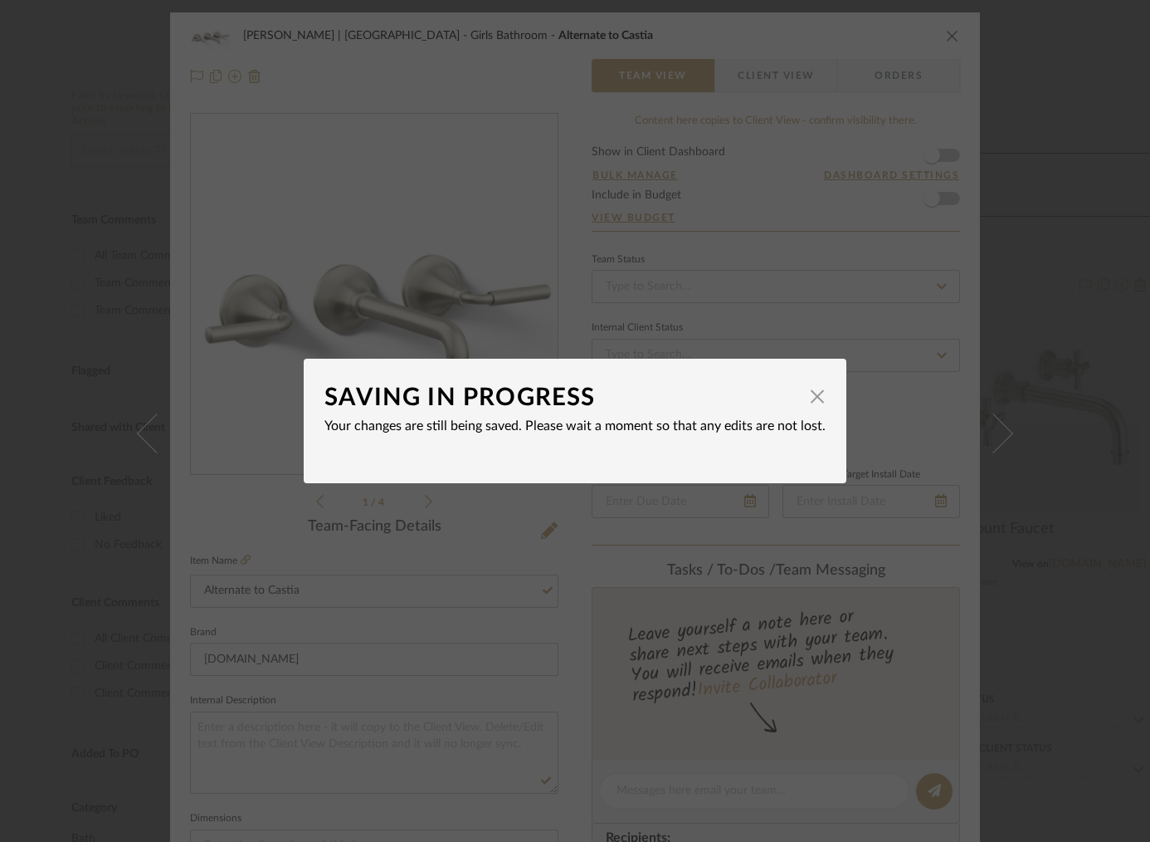
click at [1023, 288] on div "SAVING IN PROGRESS × Your changes are still being saved. Please wait a moment s…" at bounding box center [575, 421] width 1150 height 842
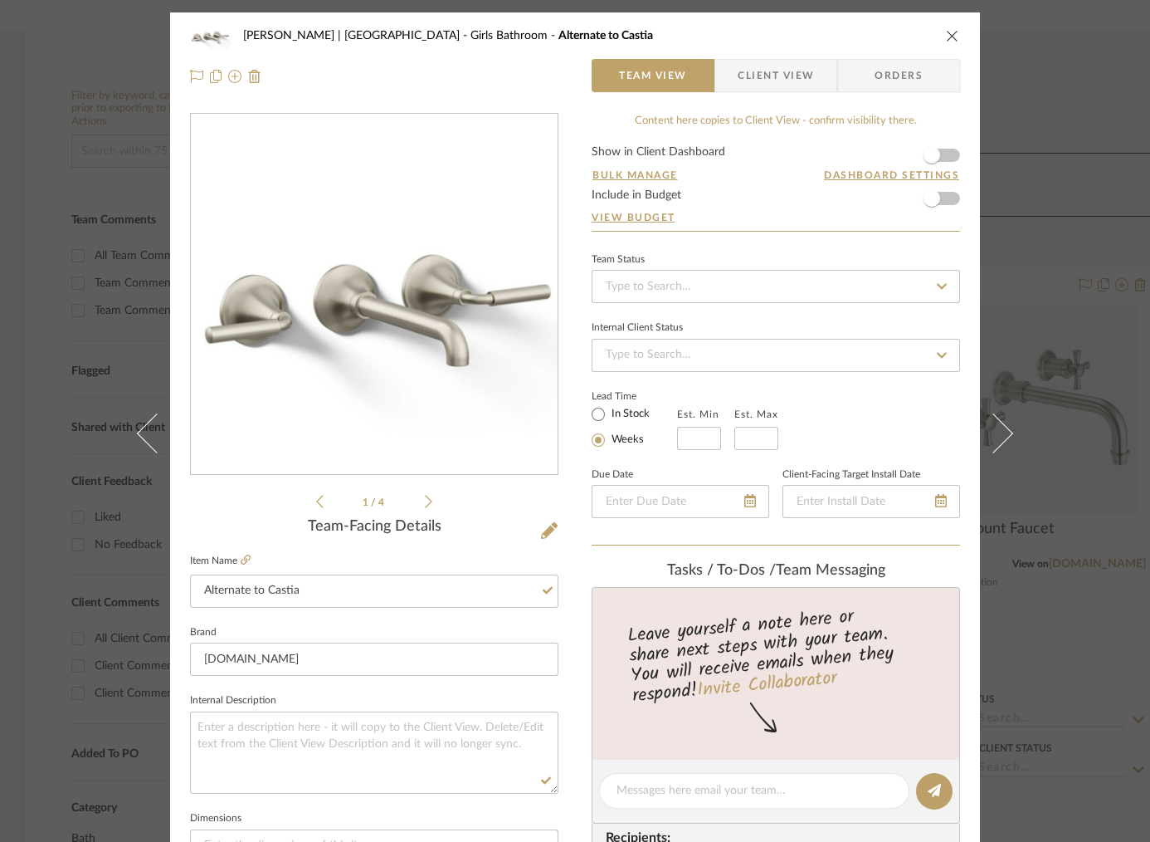
click at [1038, 224] on div "Breckenridge-Tchen | Manhattan Beach Girls Bathroom Alternate to Castia Team Vi…" at bounding box center [575, 421] width 1150 height 842
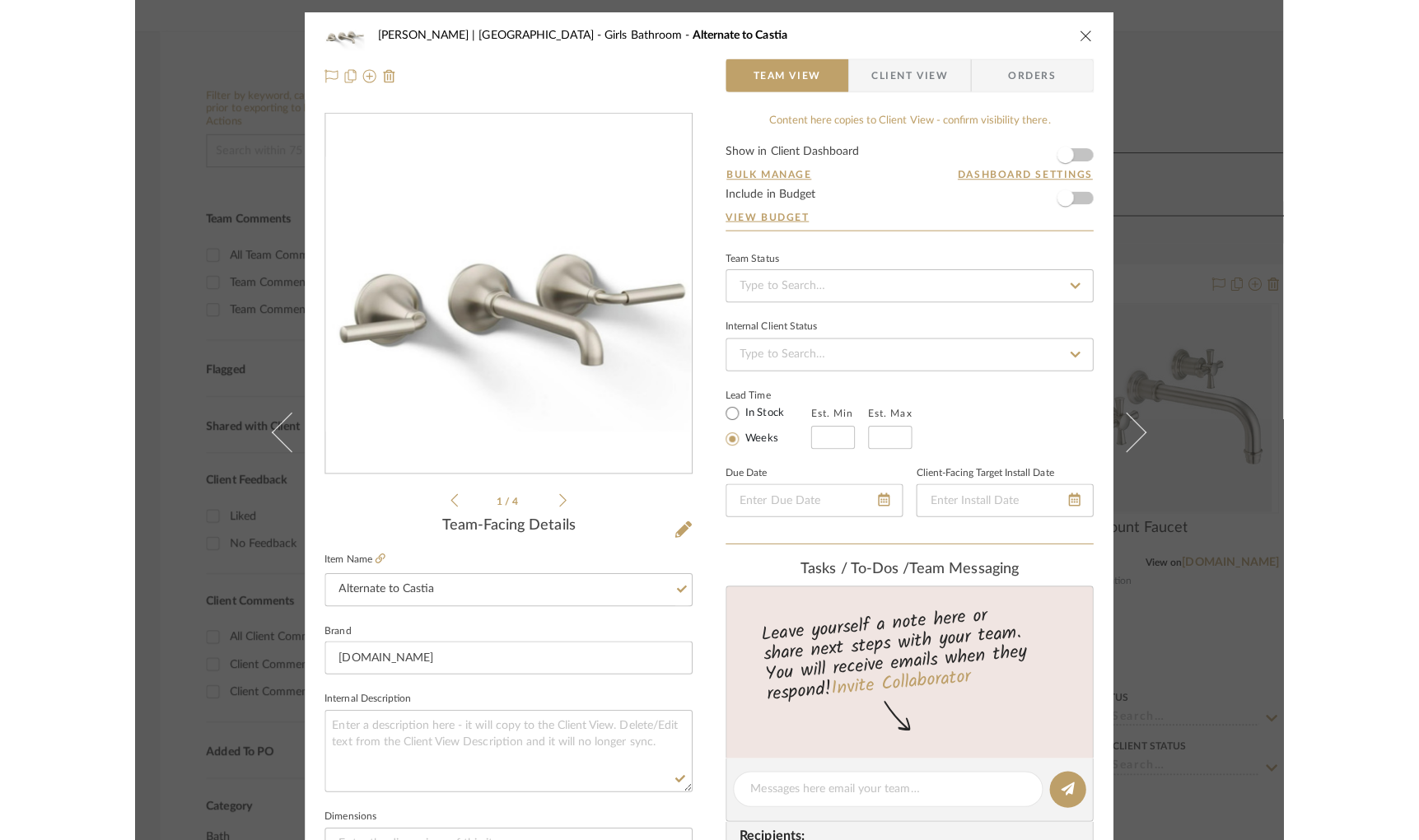
scroll to position [291, 0]
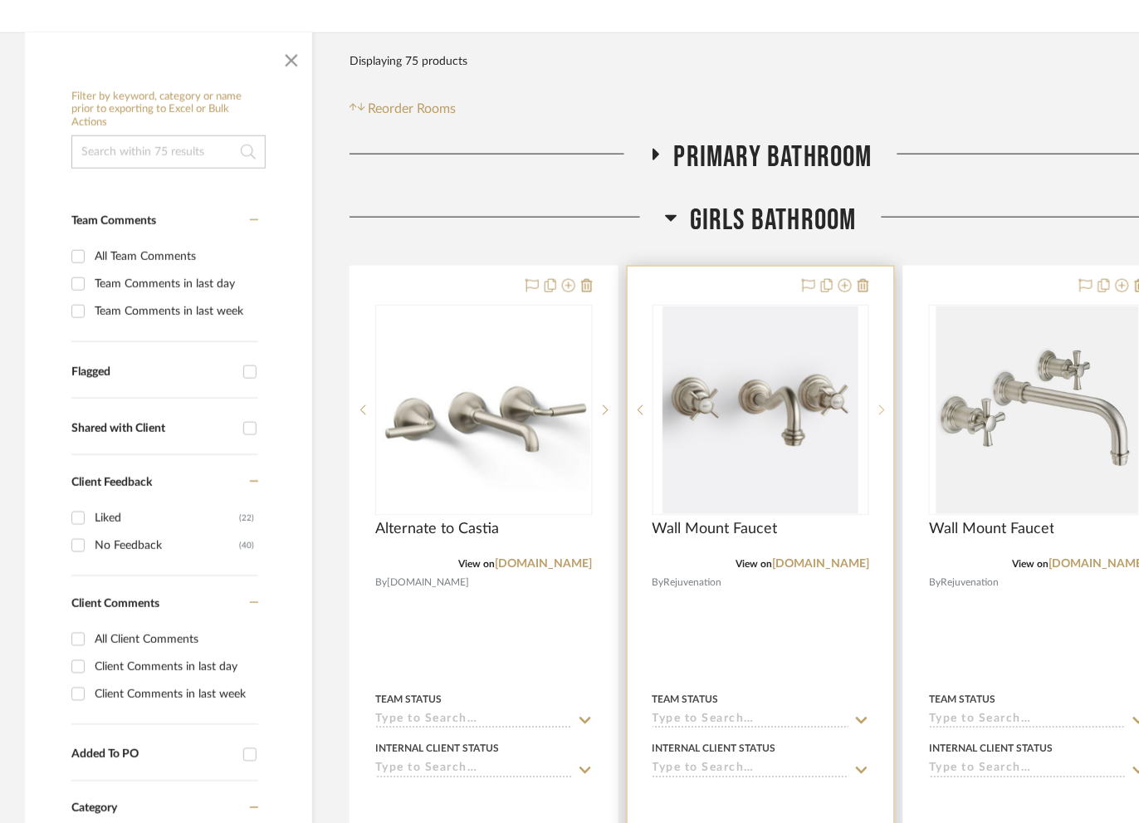
click at [882, 407] on icon at bounding box center [882, 410] width 6 height 12
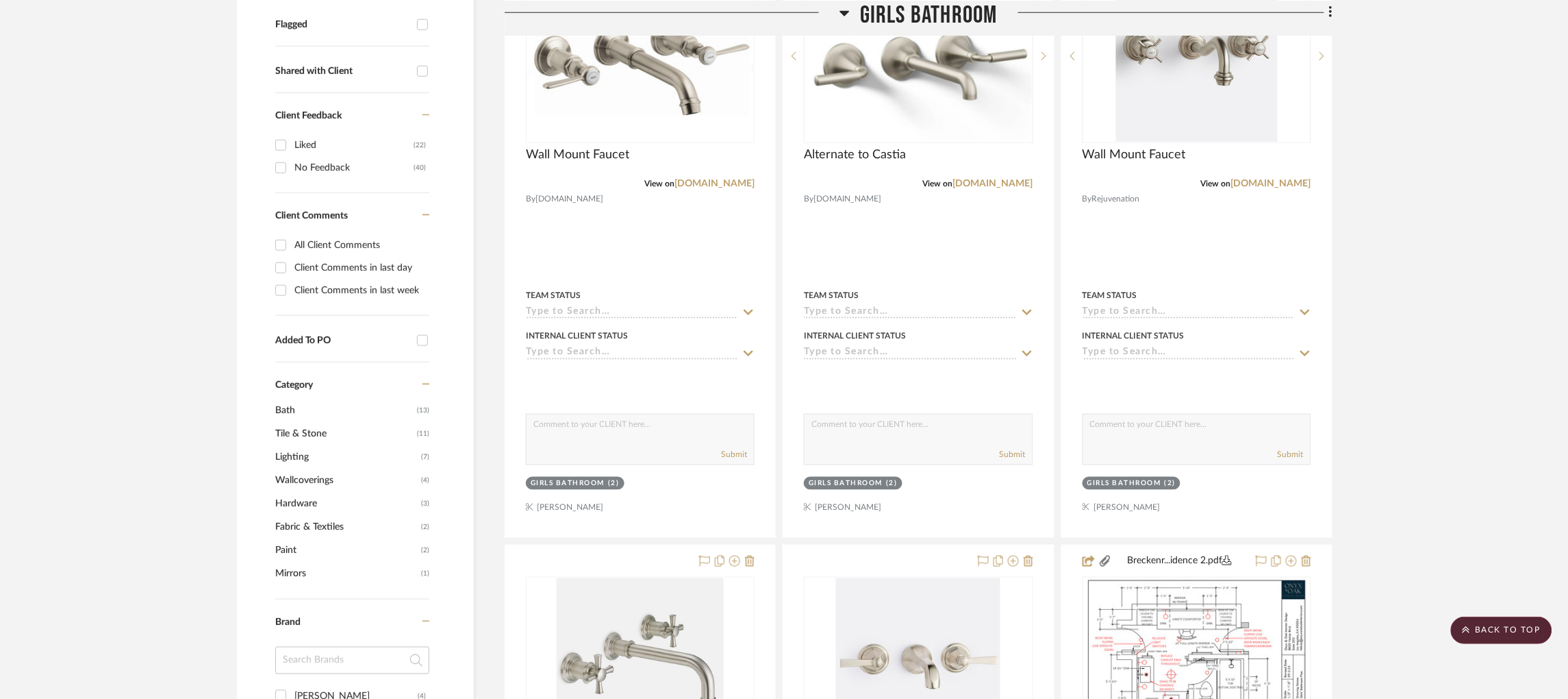
scroll to position [526, 0]
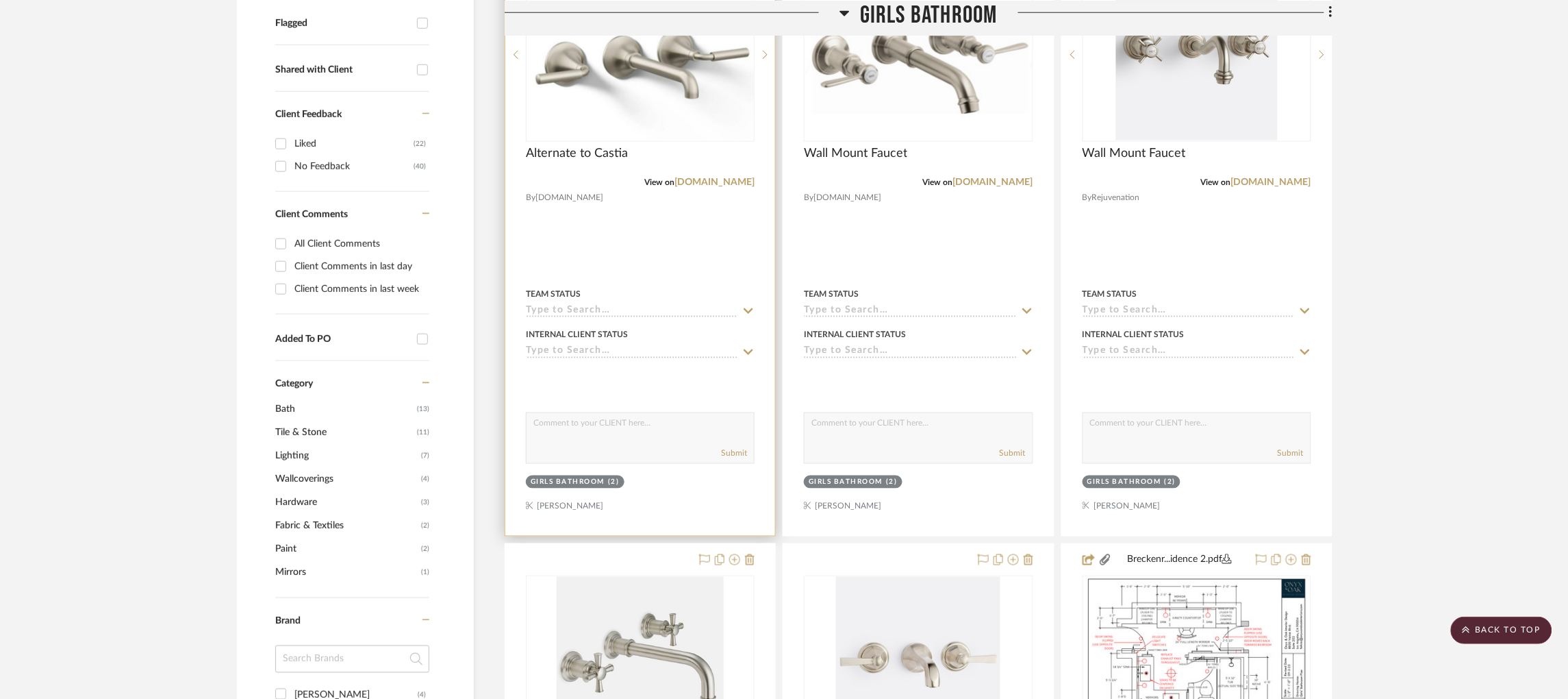
click at [671, 77] on img "0" at bounding box center [640, 54] width 226 height 171
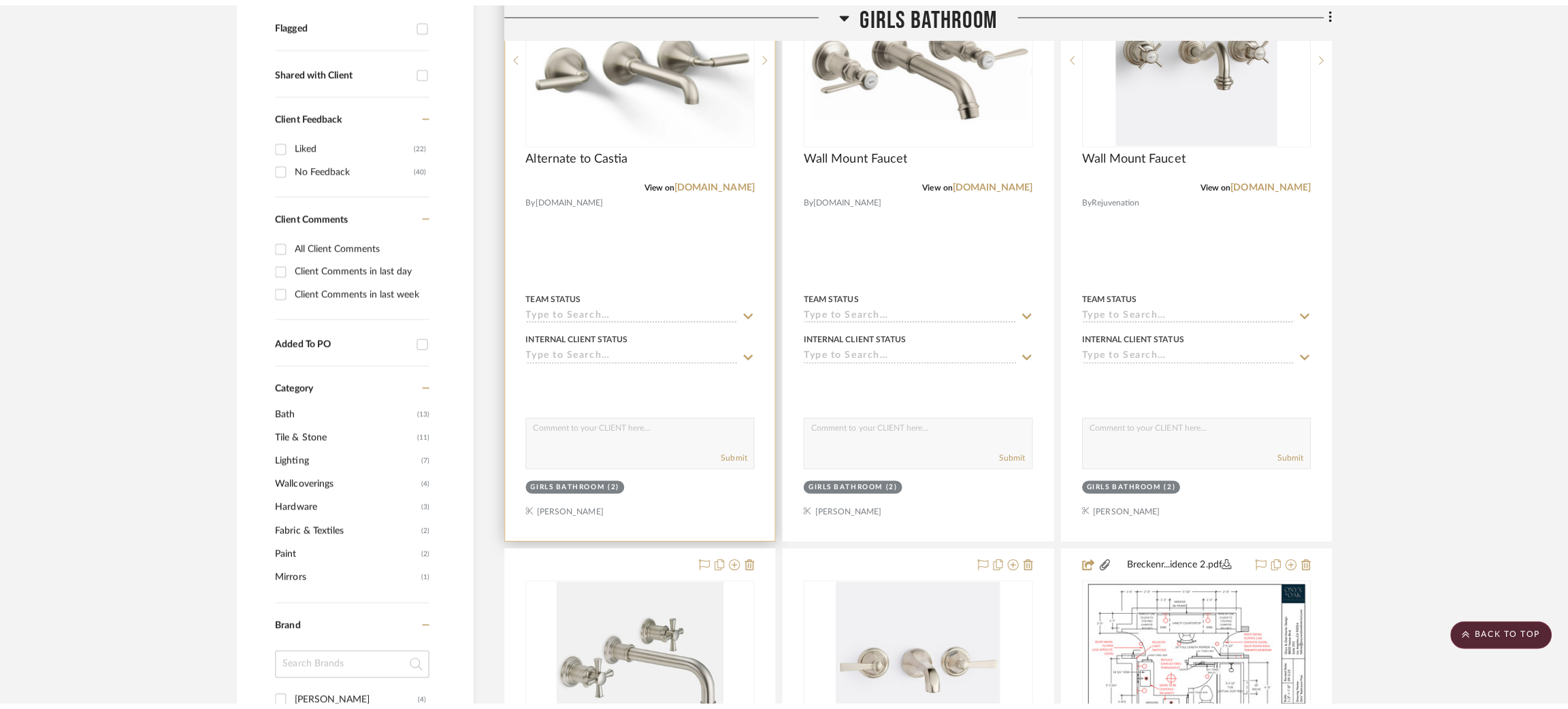
scroll to position [0, 0]
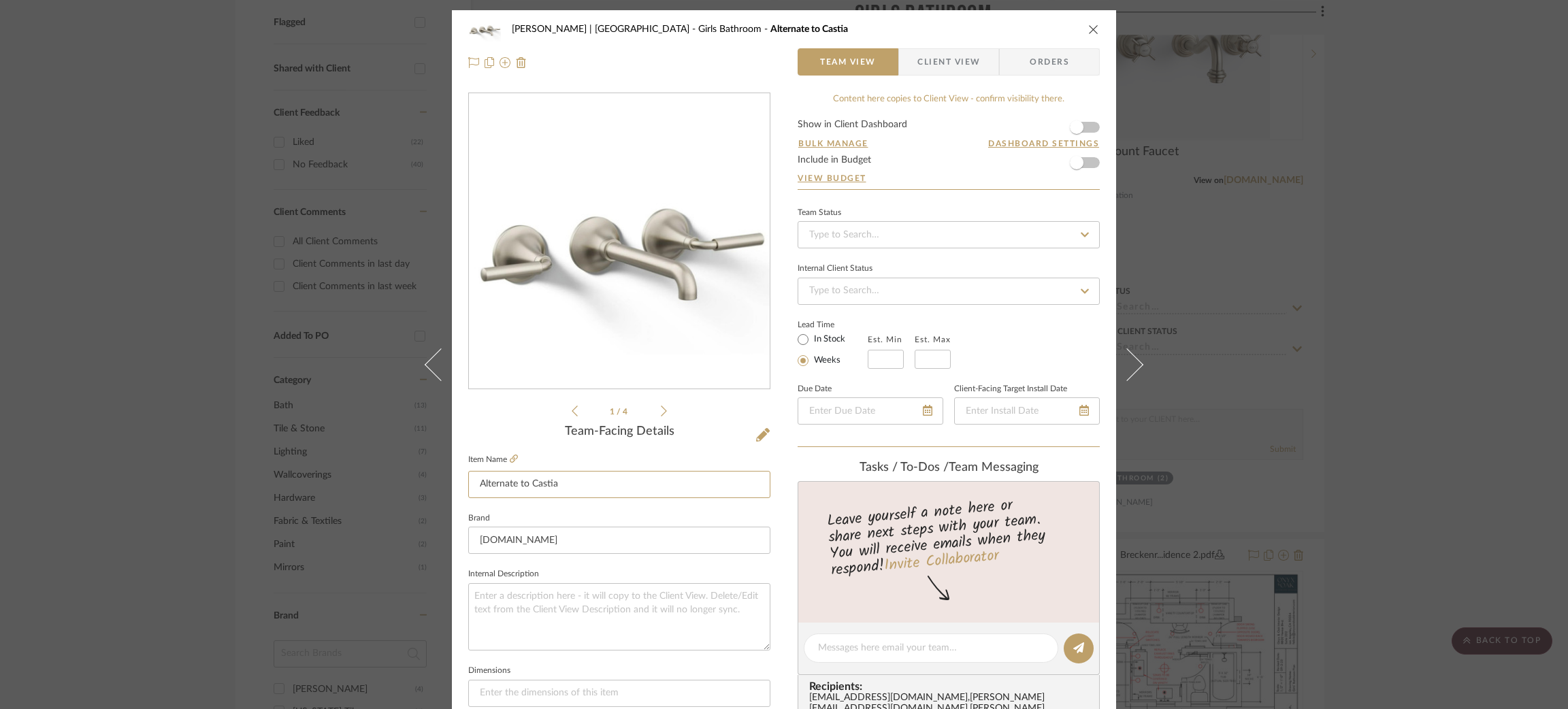
drag, startPoint x: 544, startPoint y: 476, endPoint x: 385, endPoint y: 467, distance: 159.3
click at [385, 467] on div "Breckenridge-Tchen | Manhattan Beach Girls Bathroom Alternate to Castia Team Vi…" at bounding box center [784, 354] width 1568 height 709
type input "Wall Mount Faucet"
click at [524, 608] on textarea at bounding box center [619, 616] width 303 height 67
click at [88, 307] on div "Breckenridge-Tchen | Manhattan Beach Girls Bathroom Wall Mount Faucet Team View…" at bounding box center [784, 354] width 1568 height 709
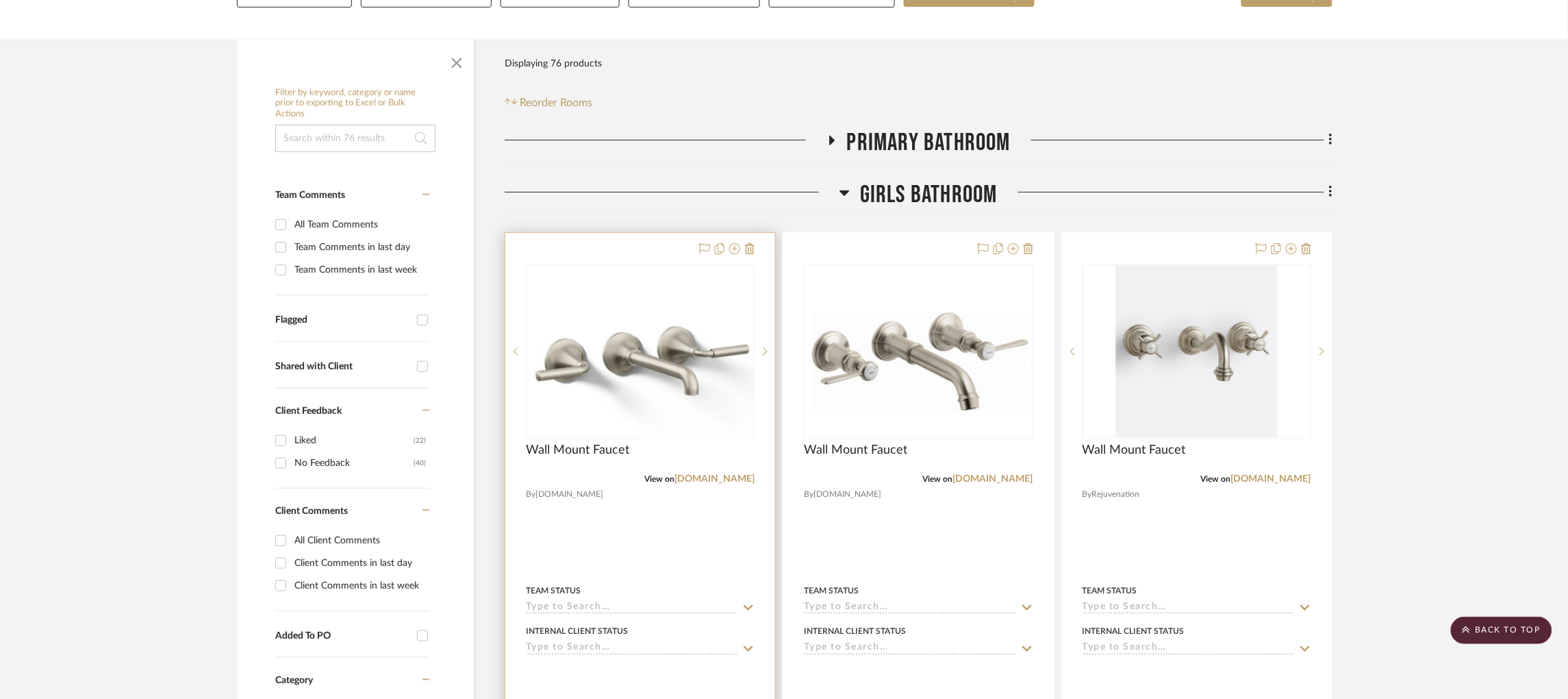
scroll to position [228, 0]
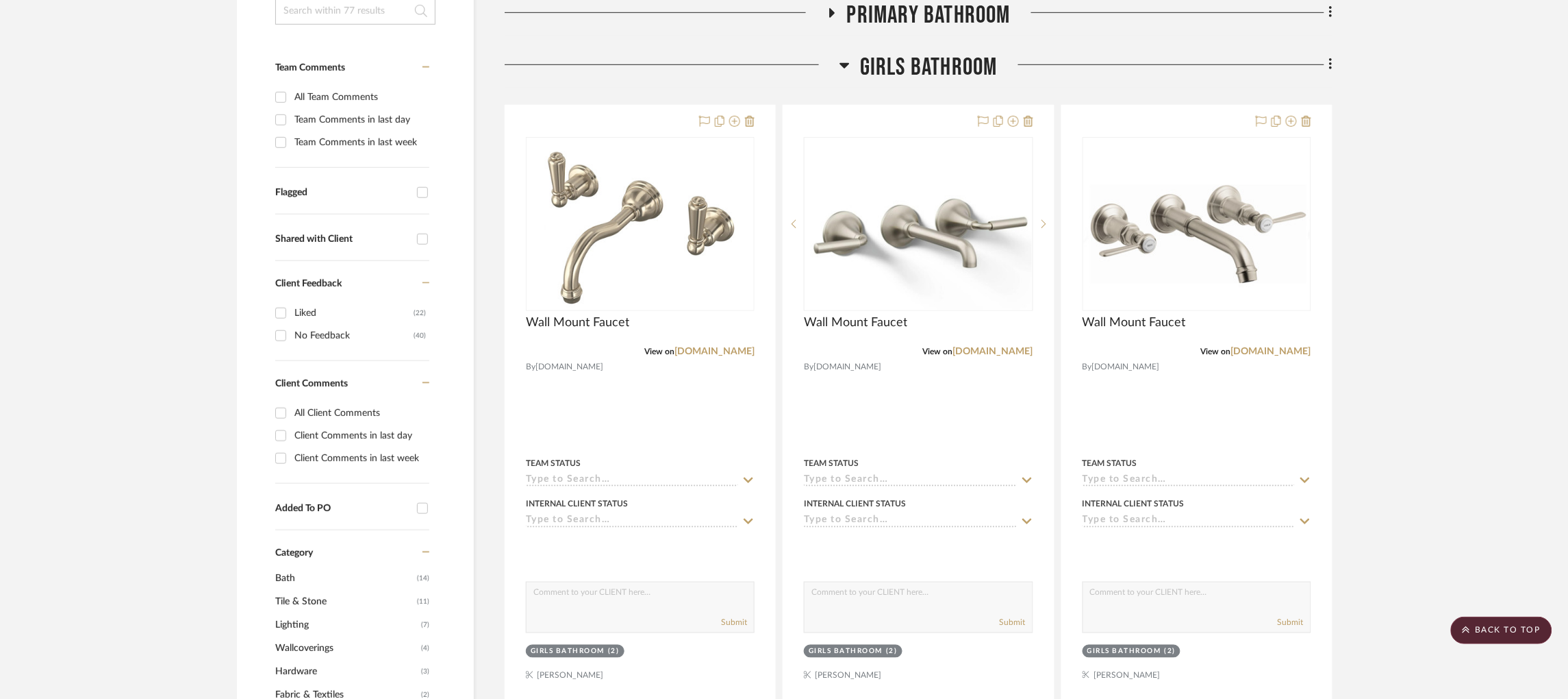
scroll to position [356, 0]
